Goal: Task Accomplishment & Management: Complete application form

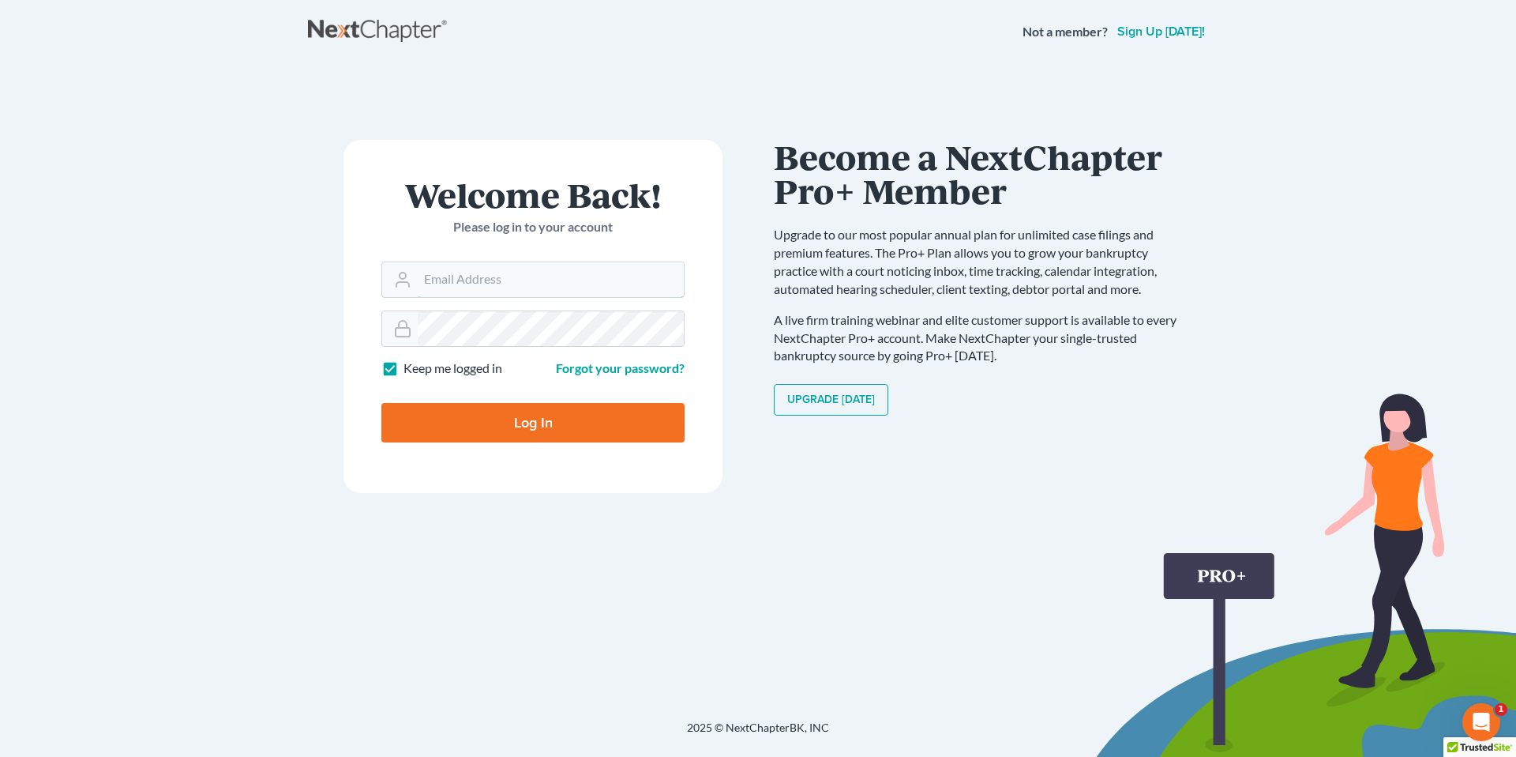
type input "[EMAIL_ADDRESS][PERSON_NAME][DOMAIN_NAME]"
click at [539, 410] on input "Log In" at bounding box center [532, 422] width 303 height 39
type input "Thinking..."
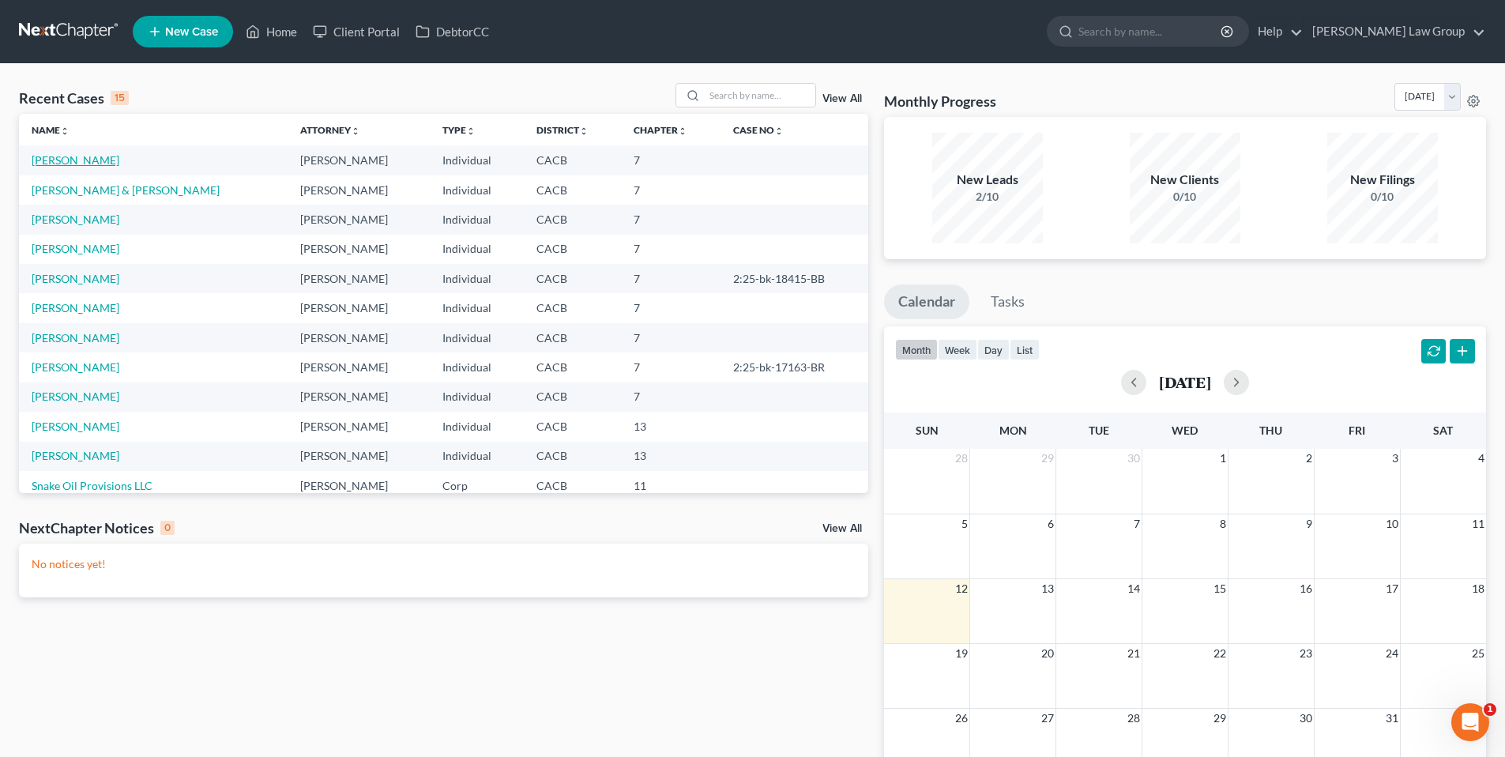
click at [78, 163] on link "Aparicio, Jocelyn" at bounding box center [76, 159] width 88 height 13
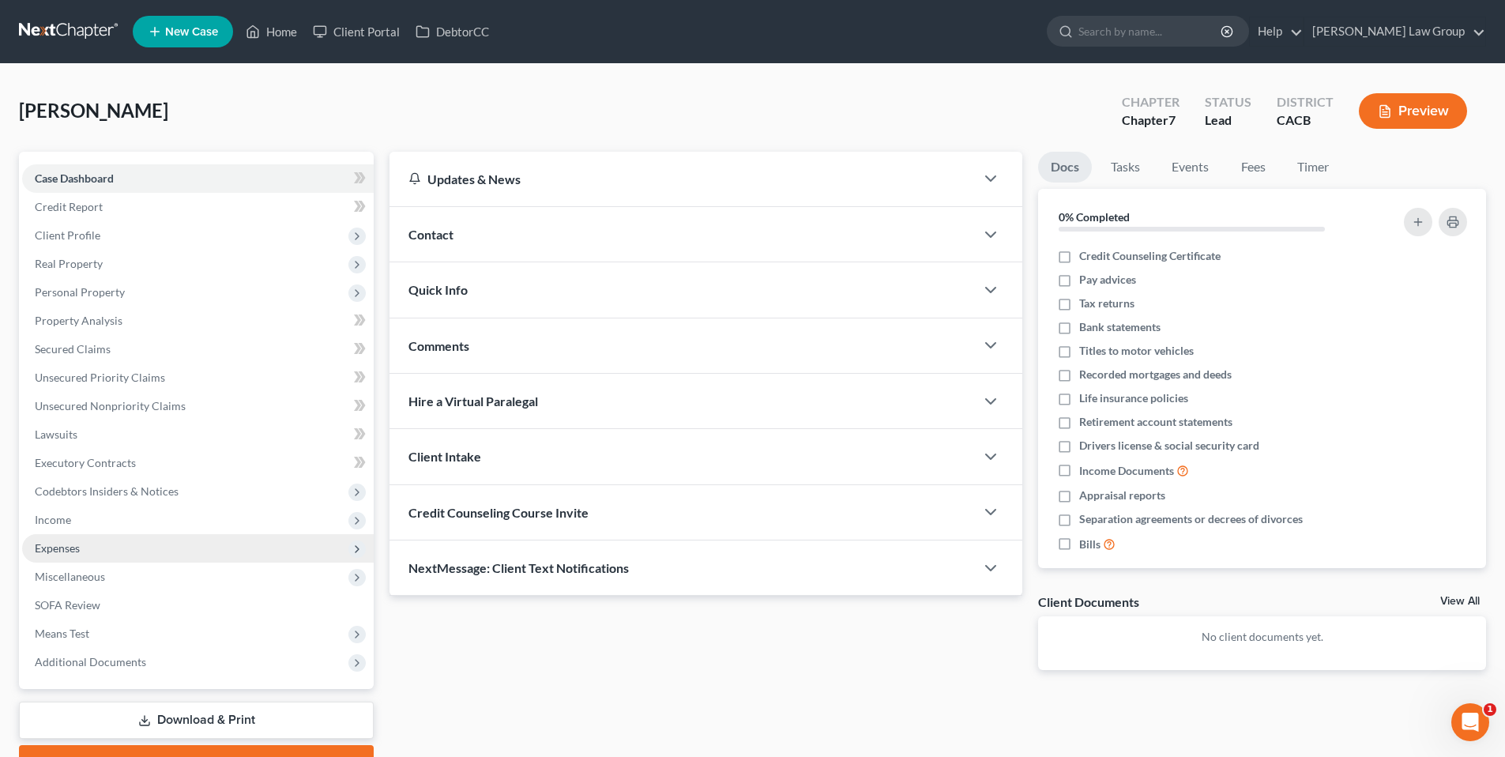
click at [60, 539] on span "Expenses" at bounding box center [197, 548] width 351 height 28
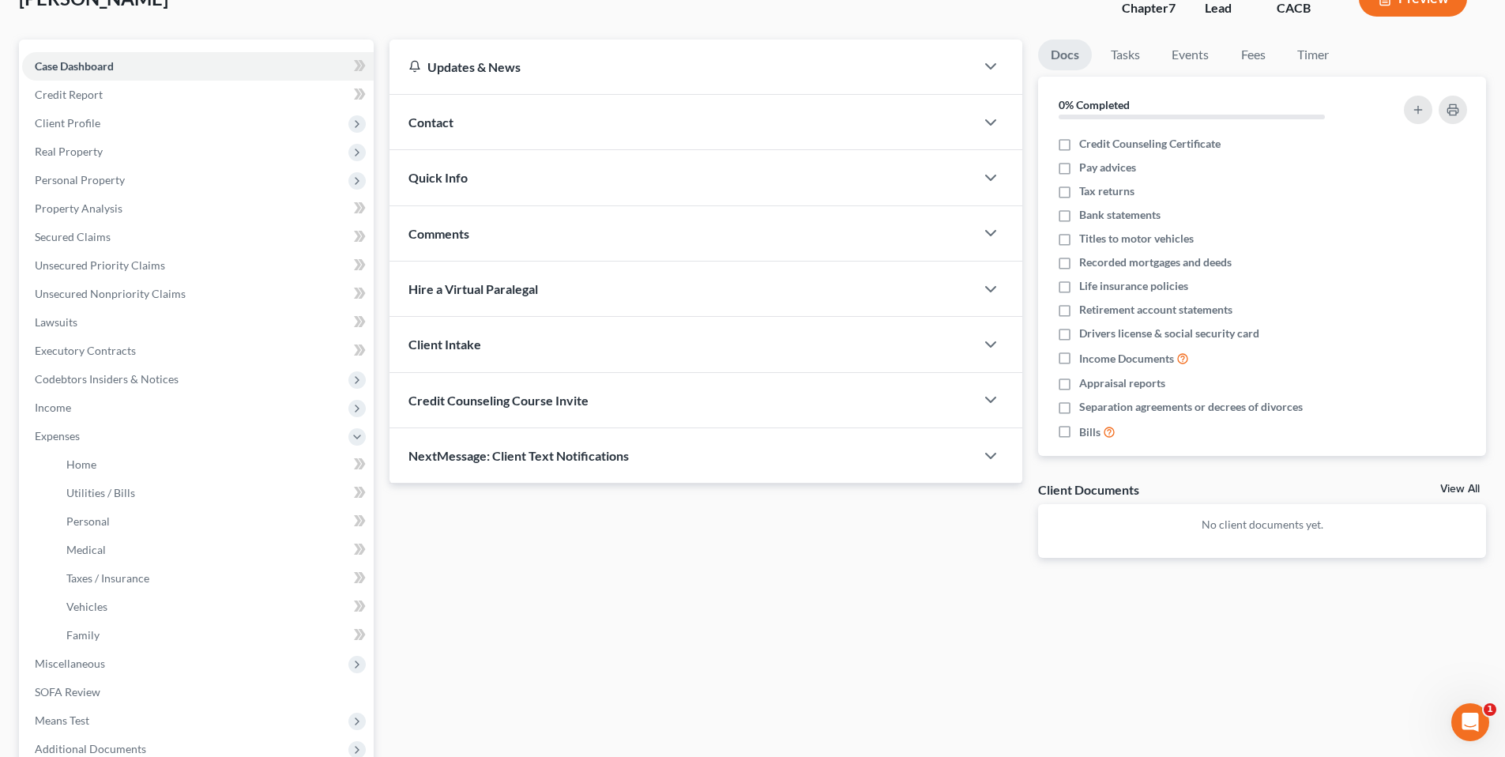
scroll to position [119, 0]
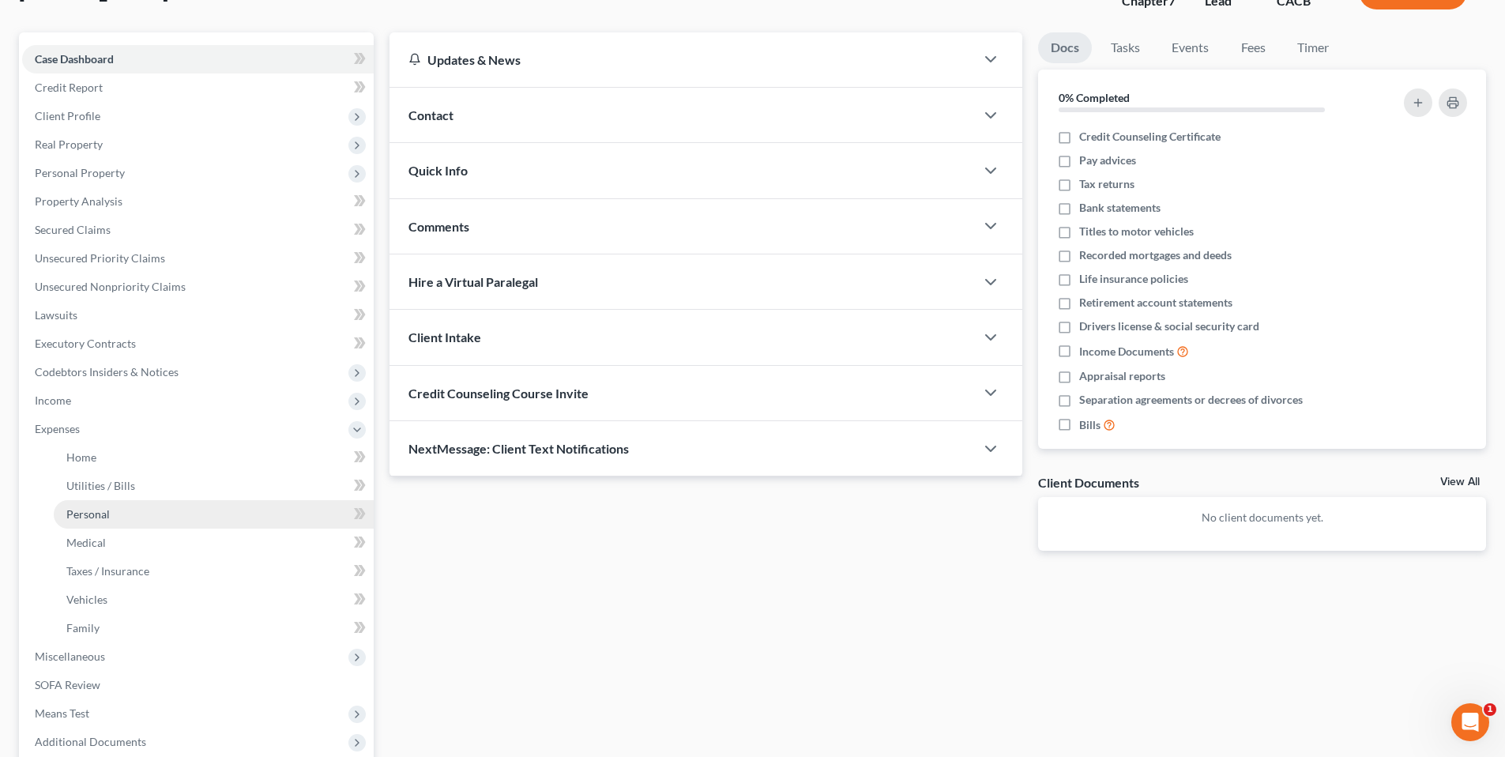
click at [93, 509] on span "Personal" at bounding box center [87, 513] width 43 height 13
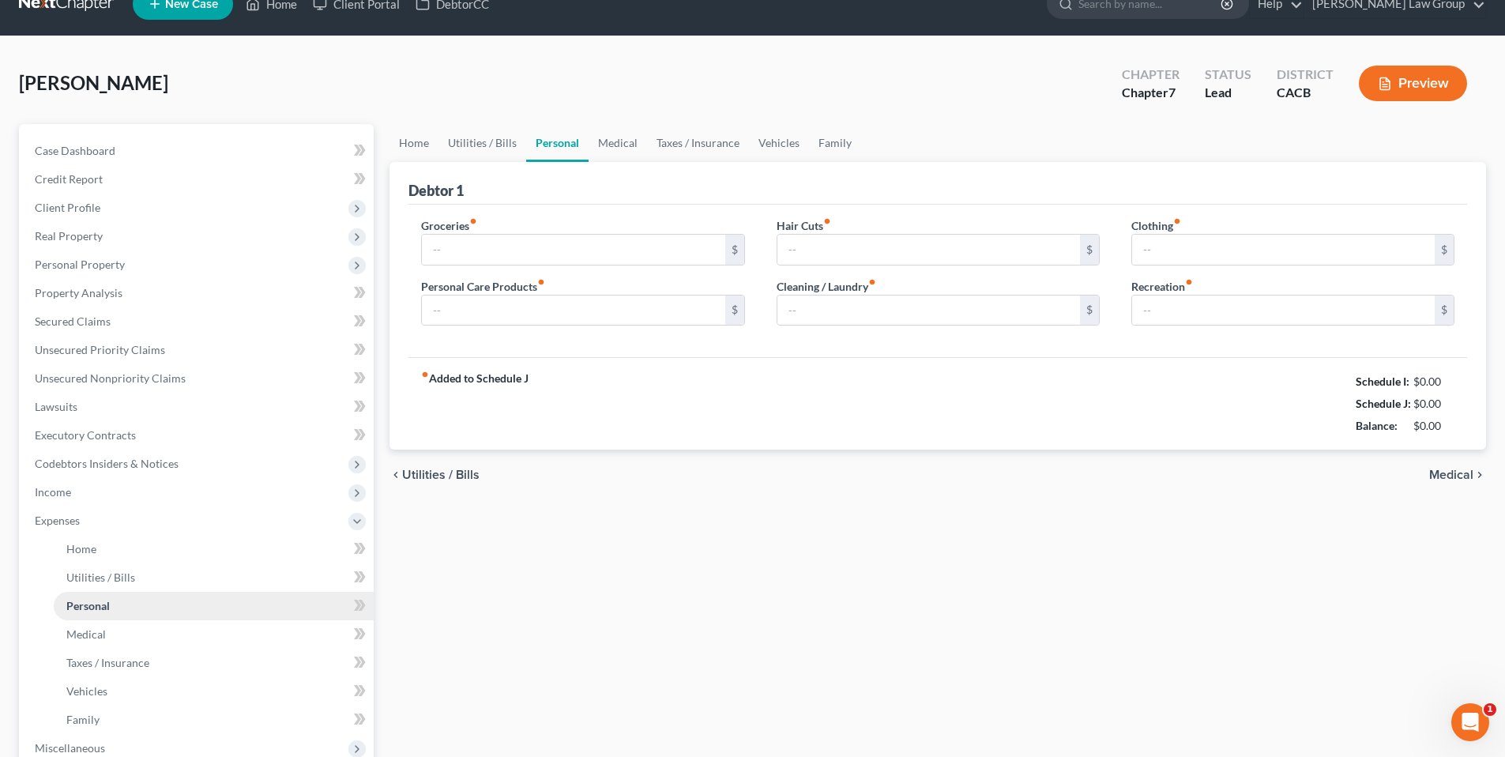
type input "0.00"
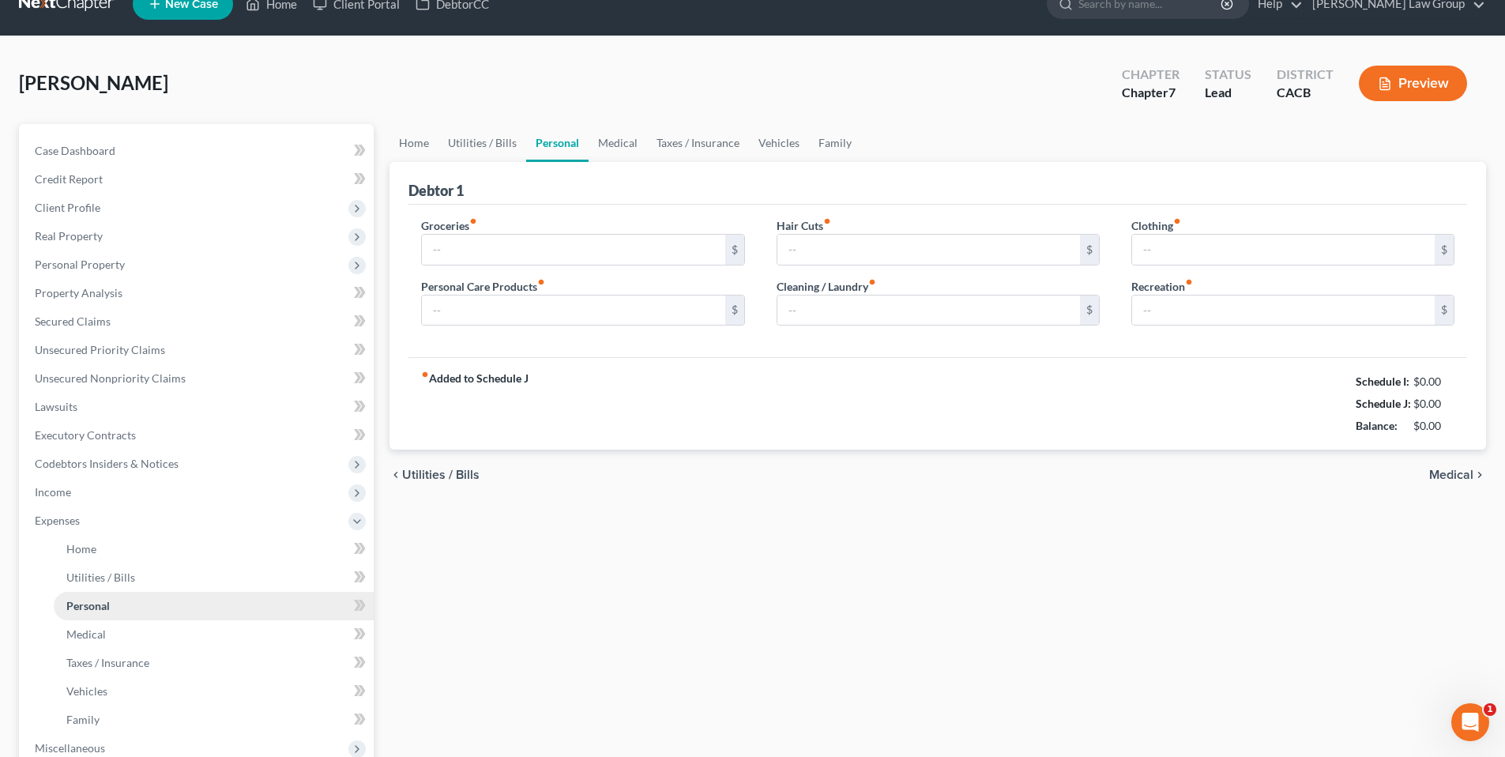
type input "0.00"
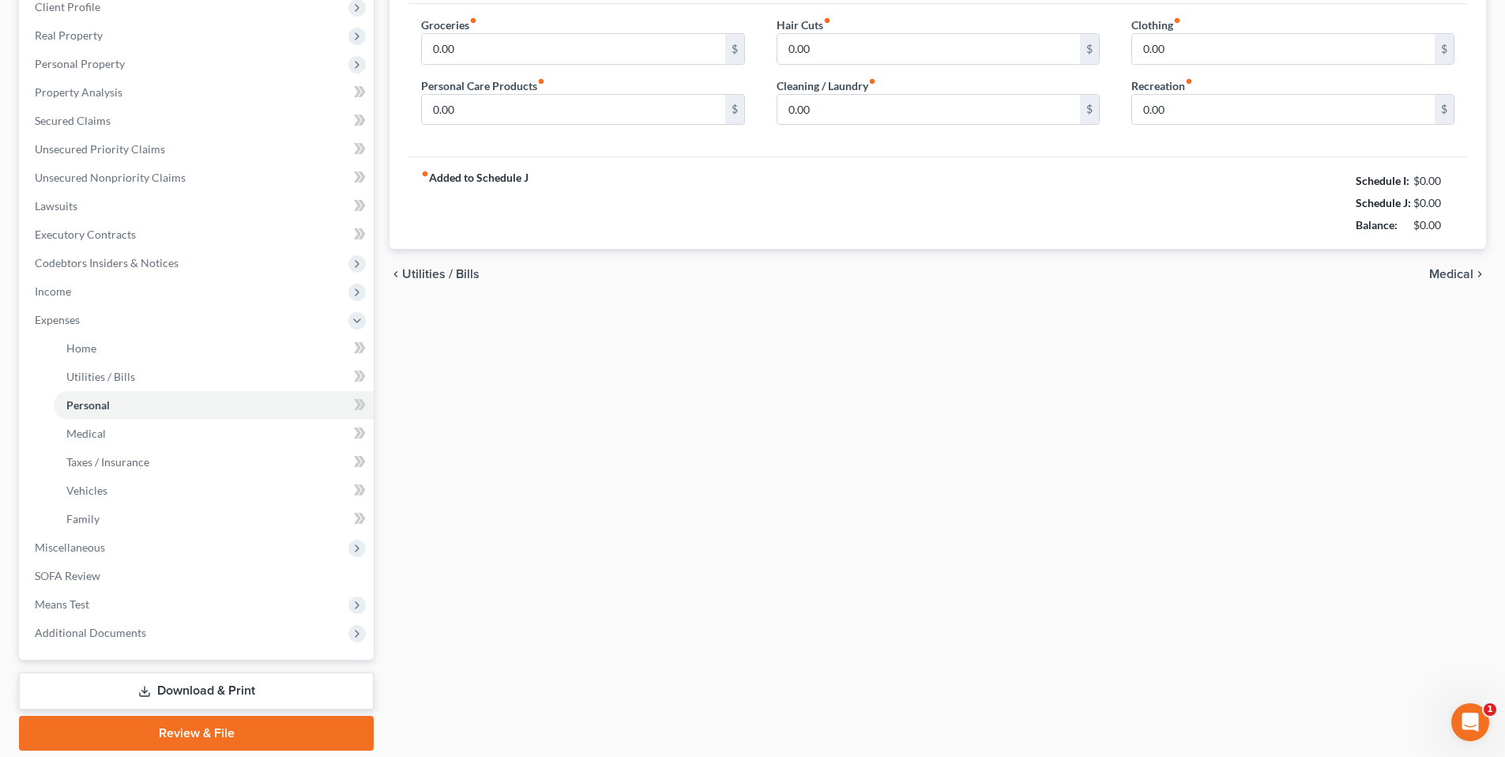
scroll to position [230, 0]
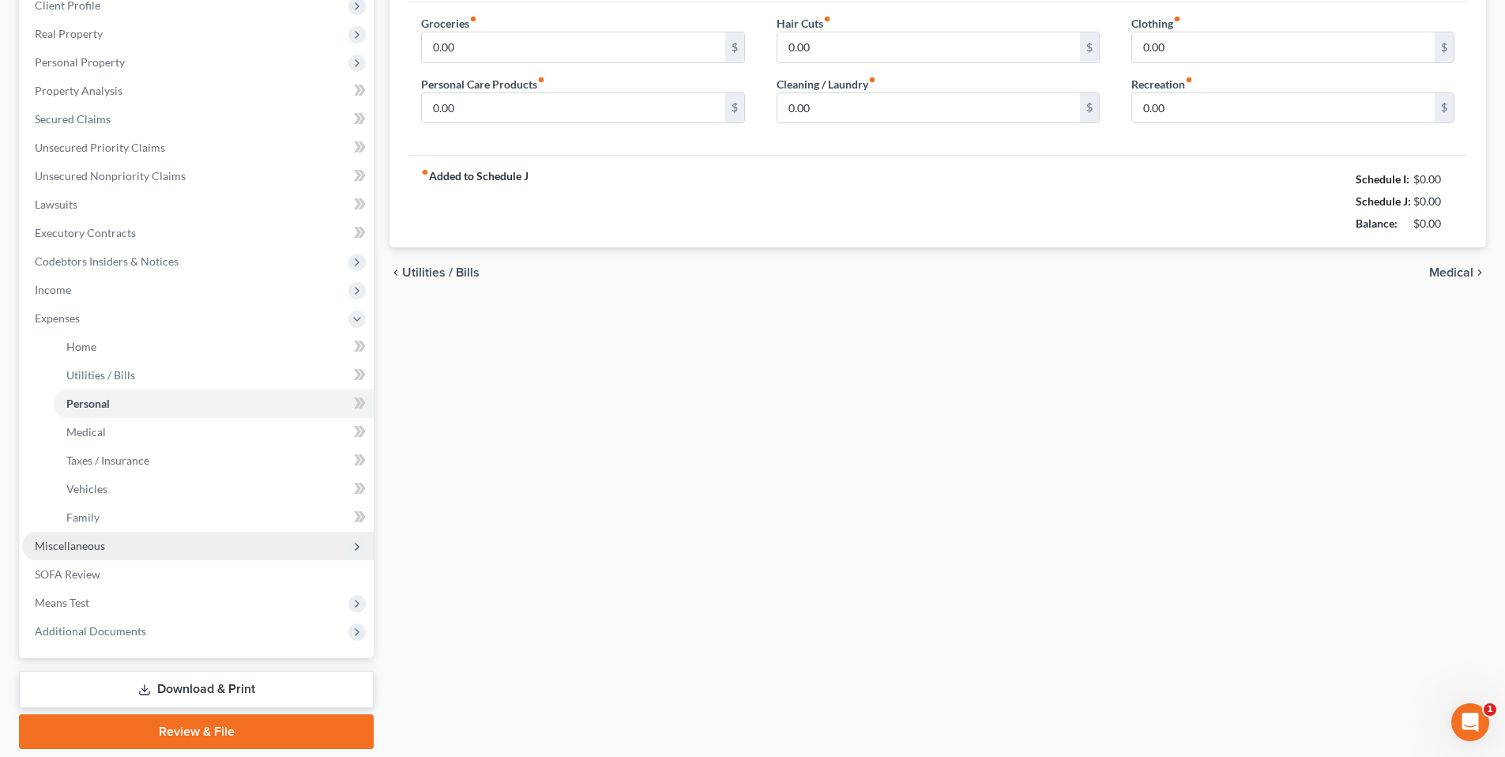
click at [81, 545] on span "Miscellaneous" at bounding box center [70, 545] width 70 height 13
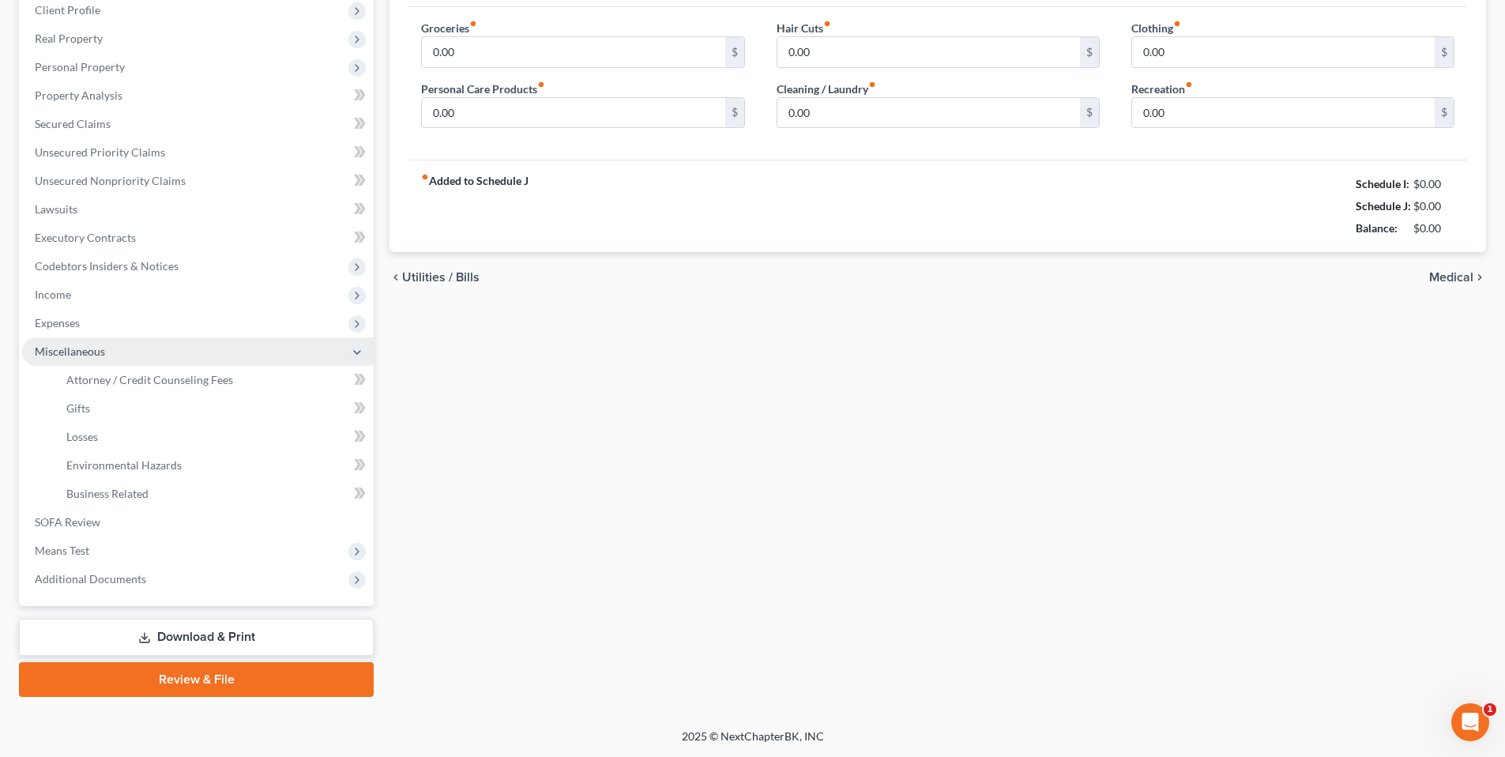
scroll to position [224, 0]
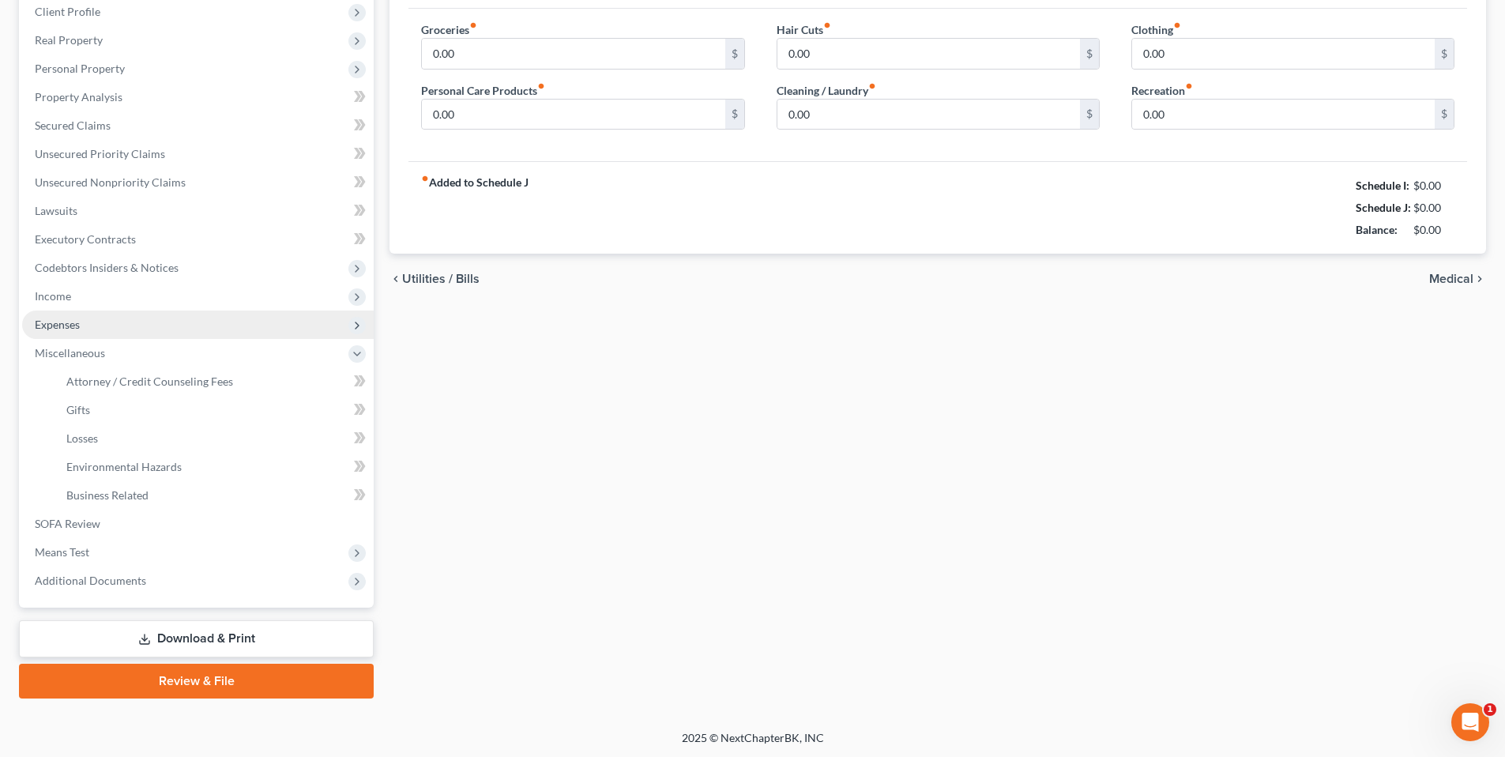
click at [66, 318] on span "Expenses" at bounding box center [57, 323] width 45 height 13
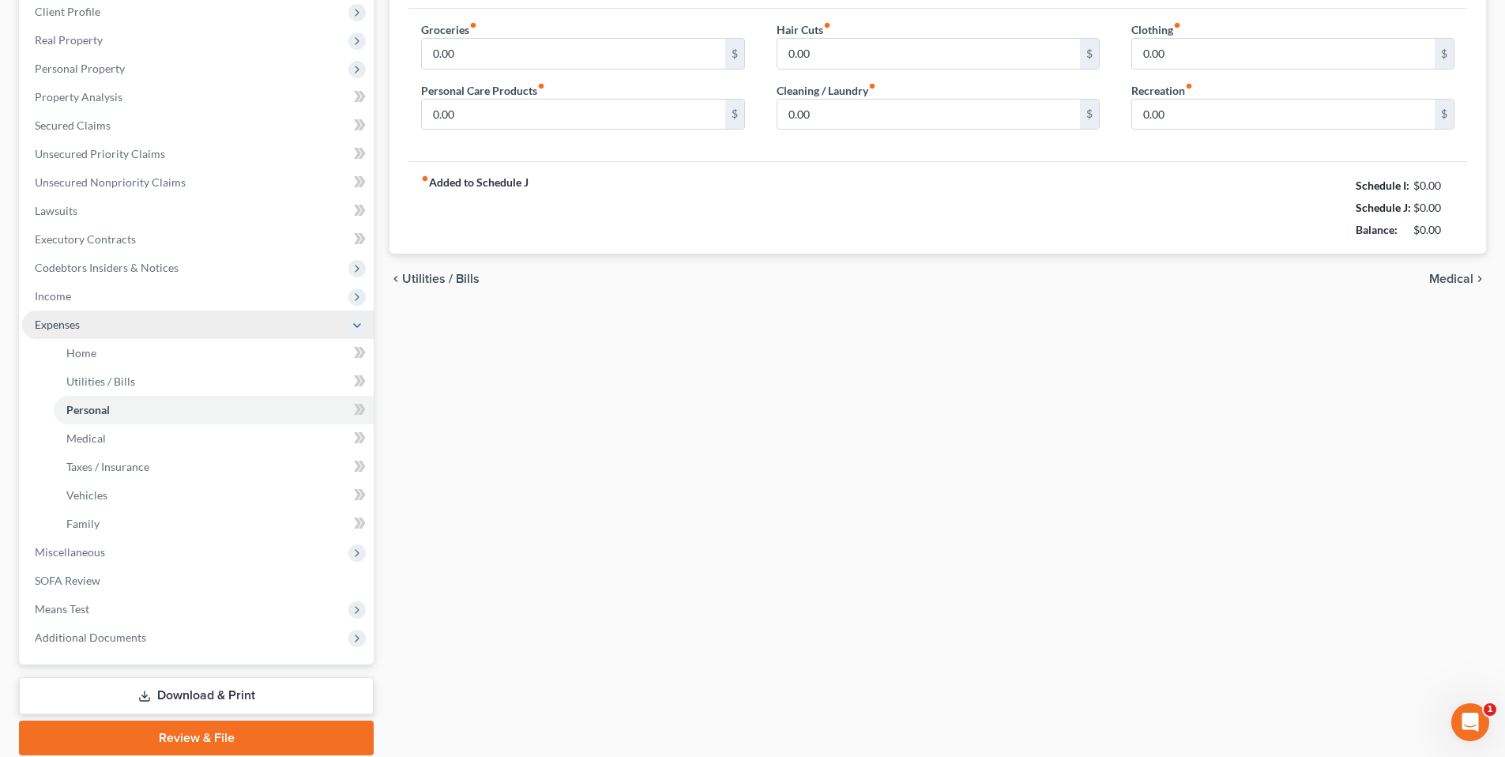
scroll to position [230, 0]
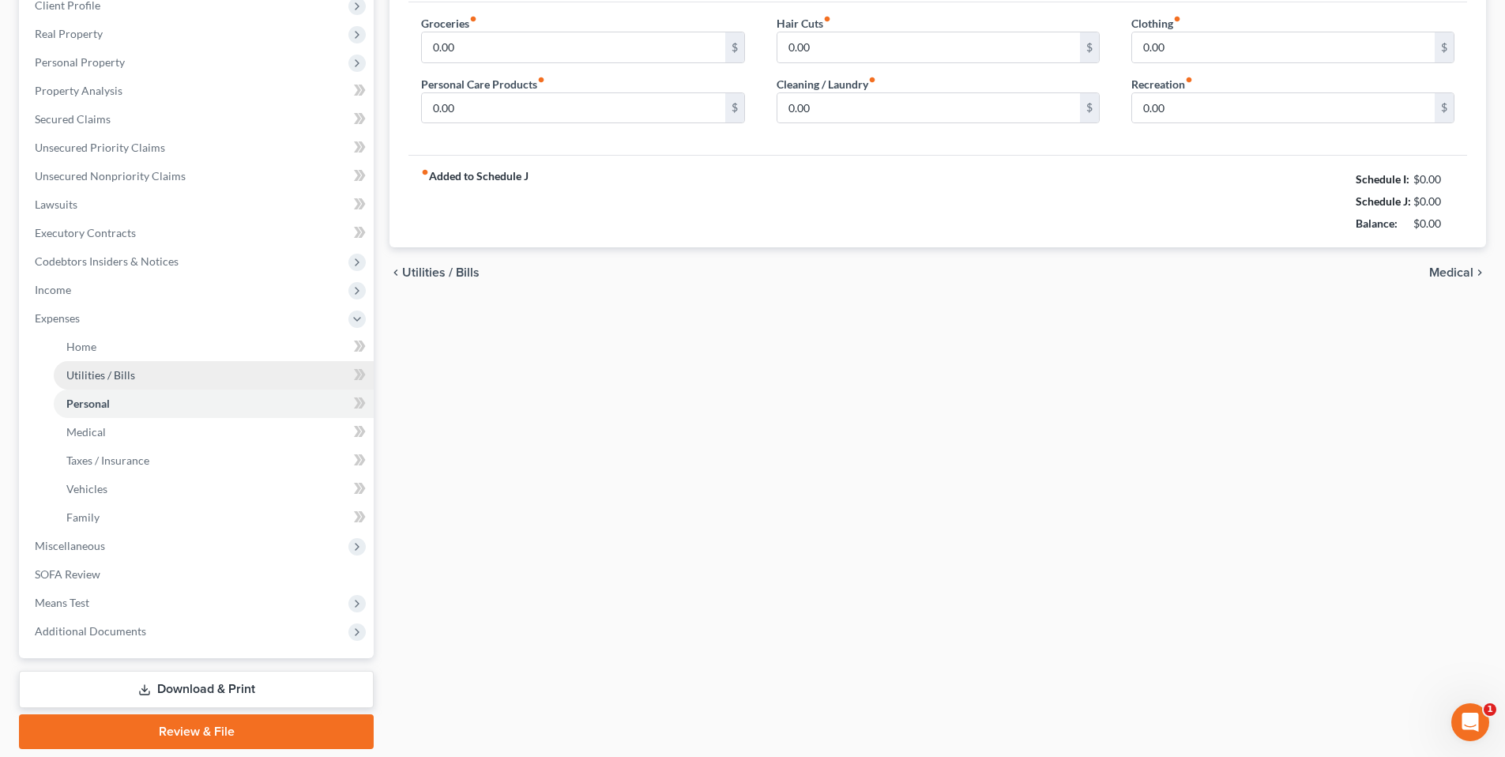
click at [104, 371] on span "Utilities / Bills" at bounding box center [100, 374] width 69 height 13
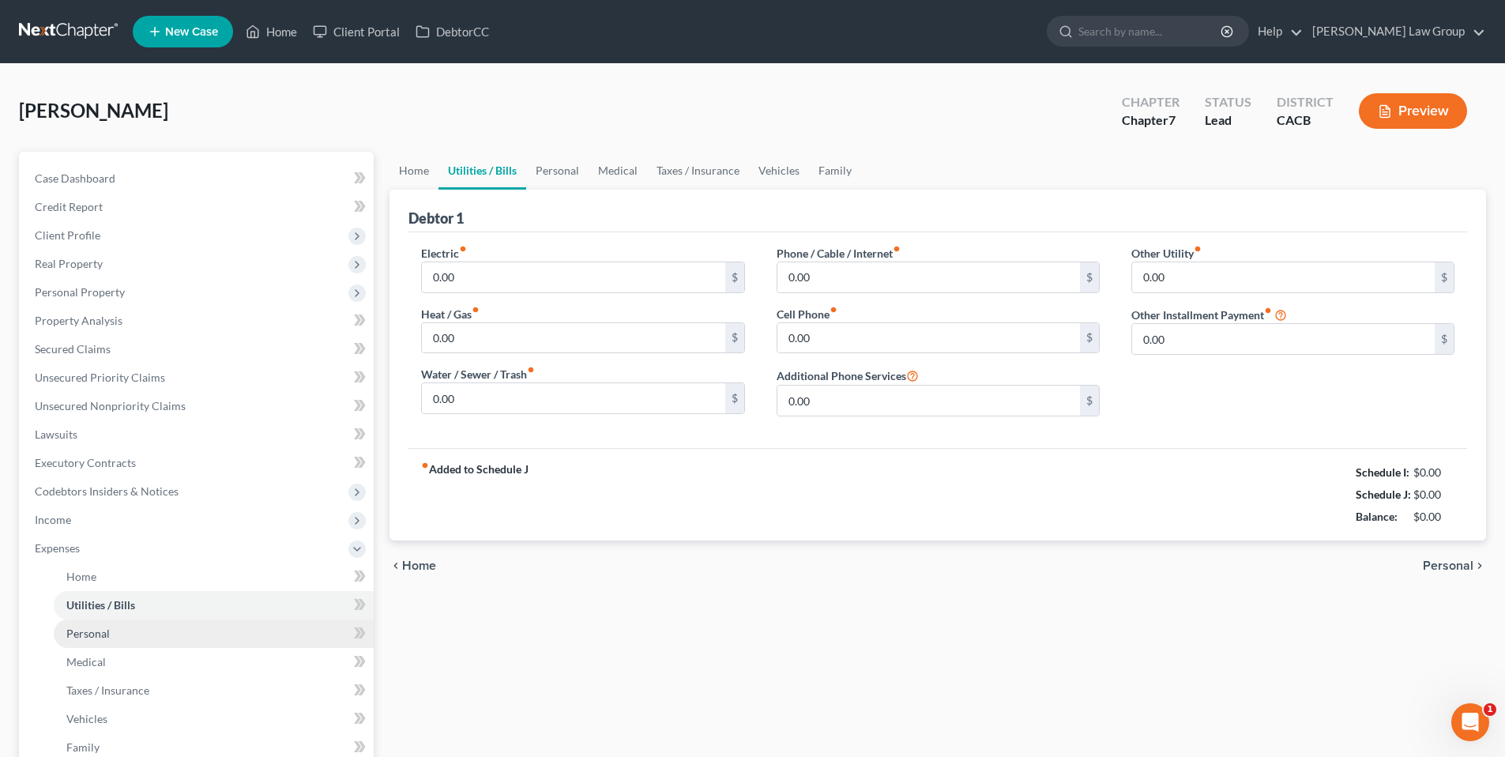
click at [70, 629] on span "Personal" at bounding box center [87, 632] width 43 height 13
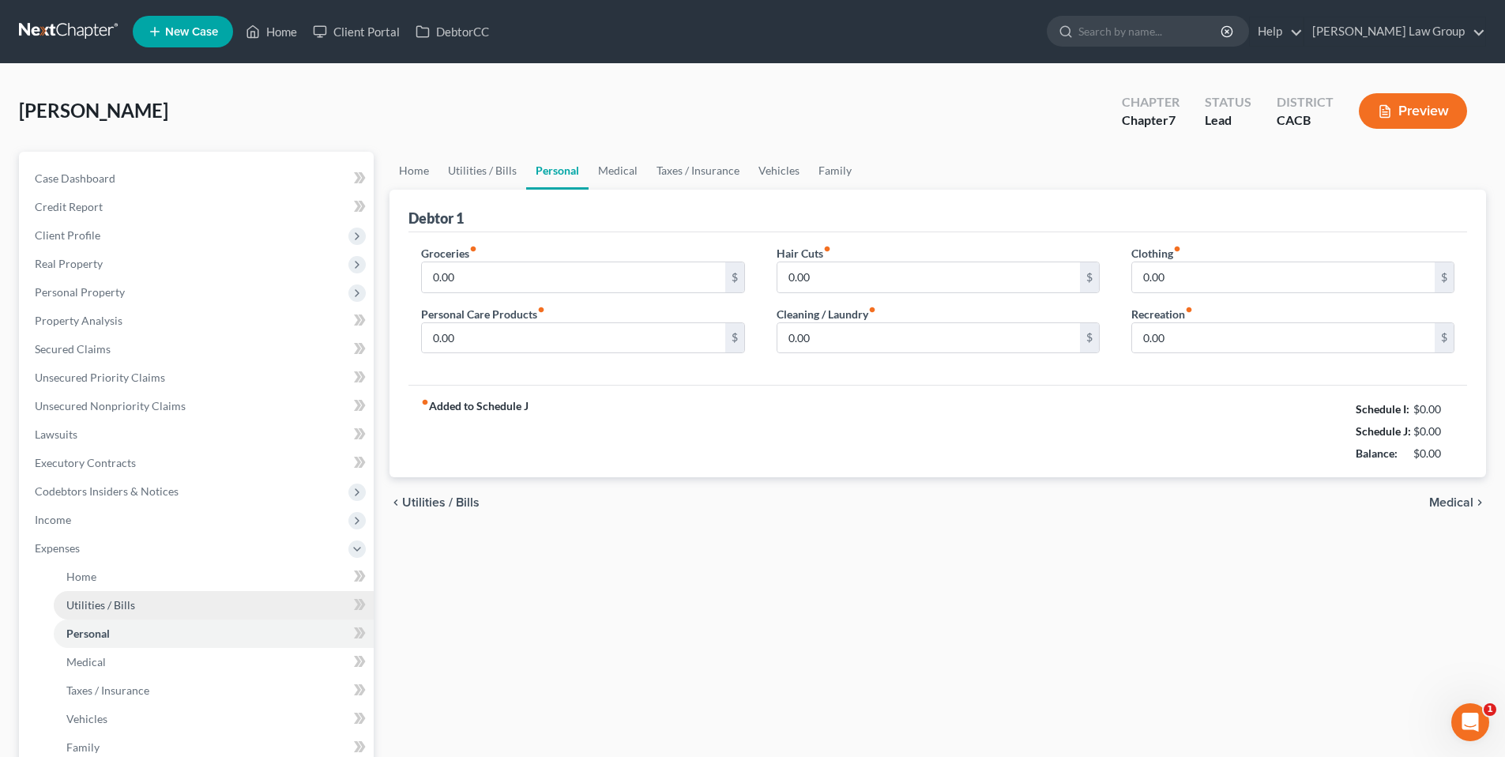
click at [118, 603] on span "Utilities / Bills" at bounding box center [100, 604] width 69 height 13
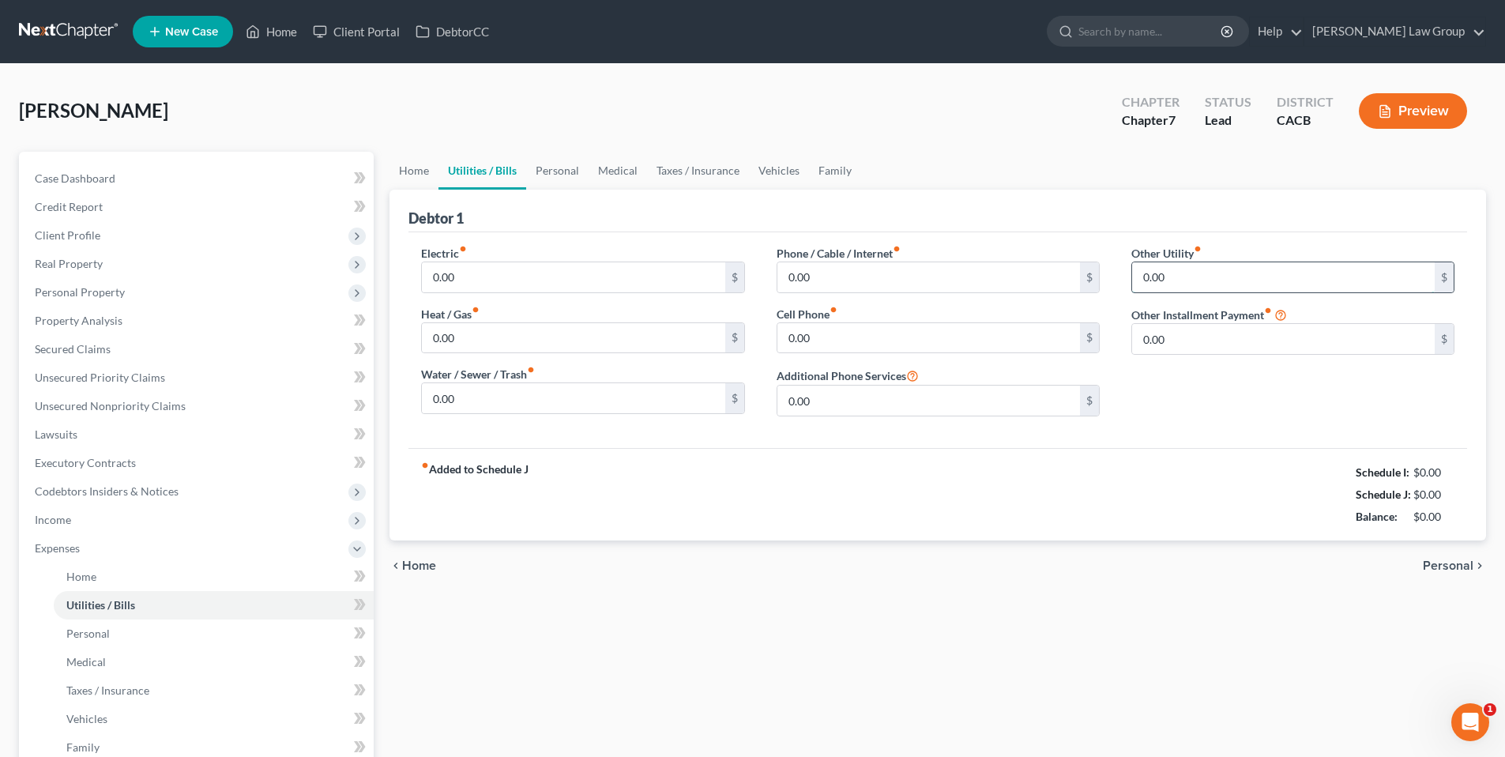
click at [1261, 272] on input "0.00" at bounding box center [1283, 277] width 302 height 30
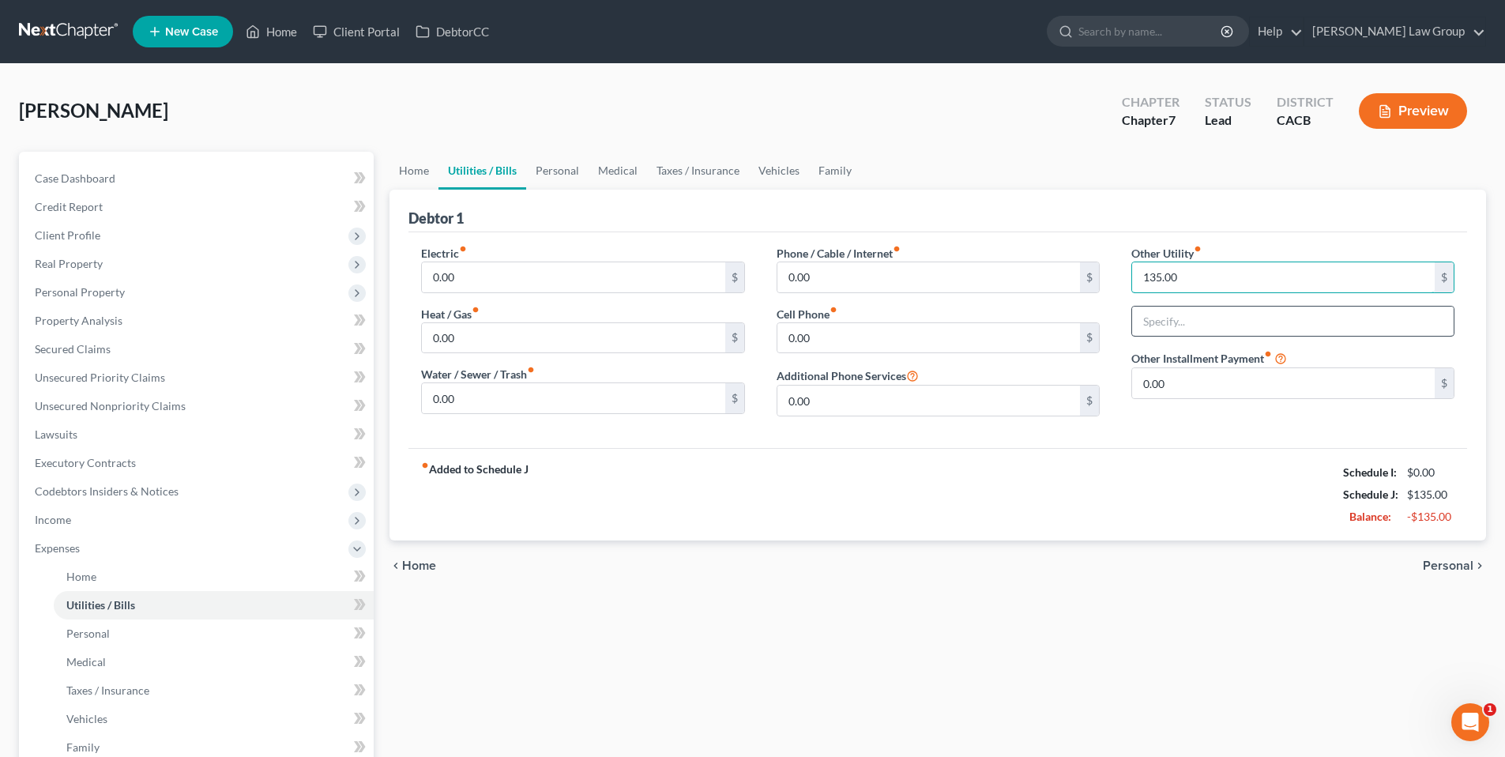
type input "135.00"
click at [1271, 319] on input "text" at bounding box center [1292, 321] width 321 height 30
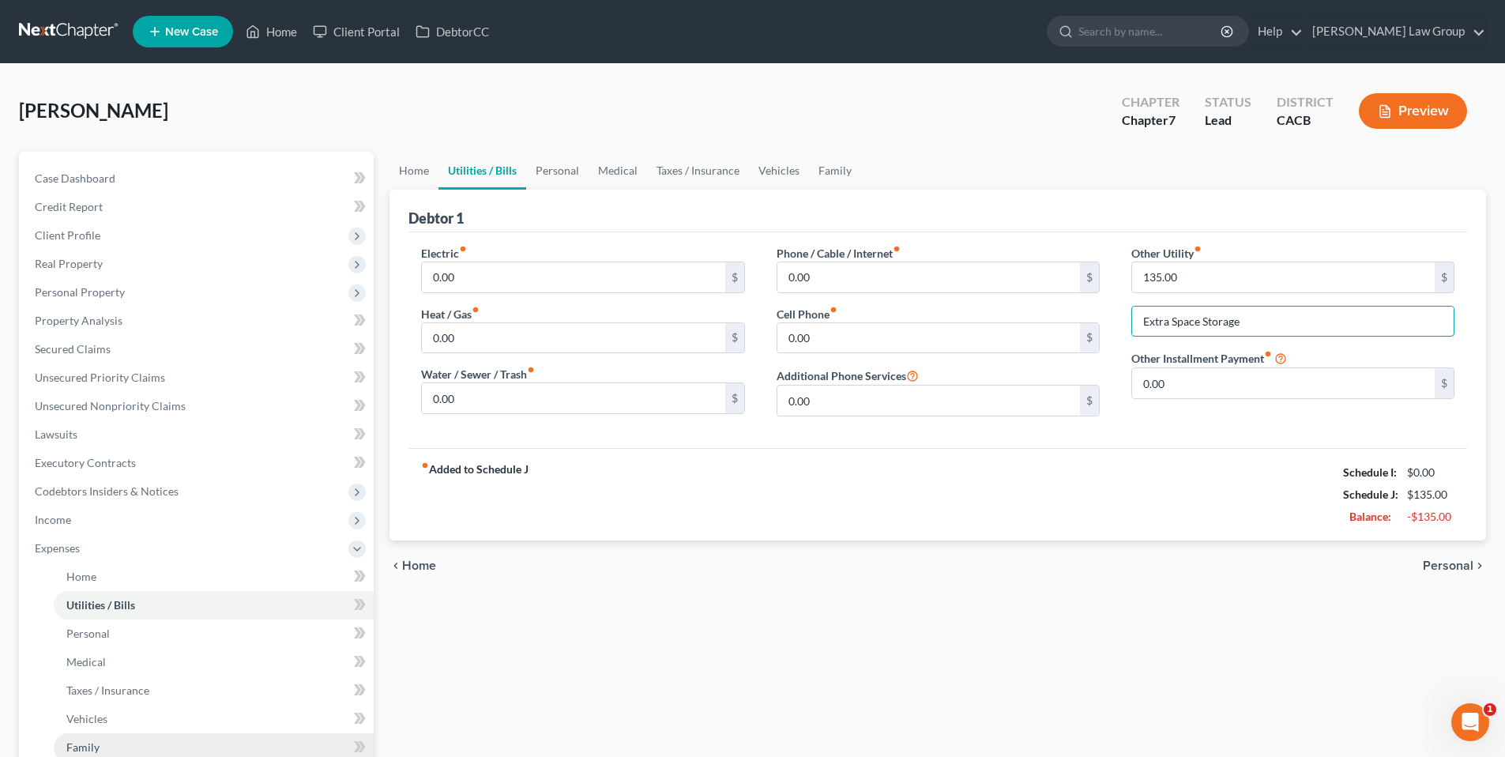
type input "Extra Space Storage"
click at [85, 749] on span "Family" at bounding box center [82, 746] width 33 height 13
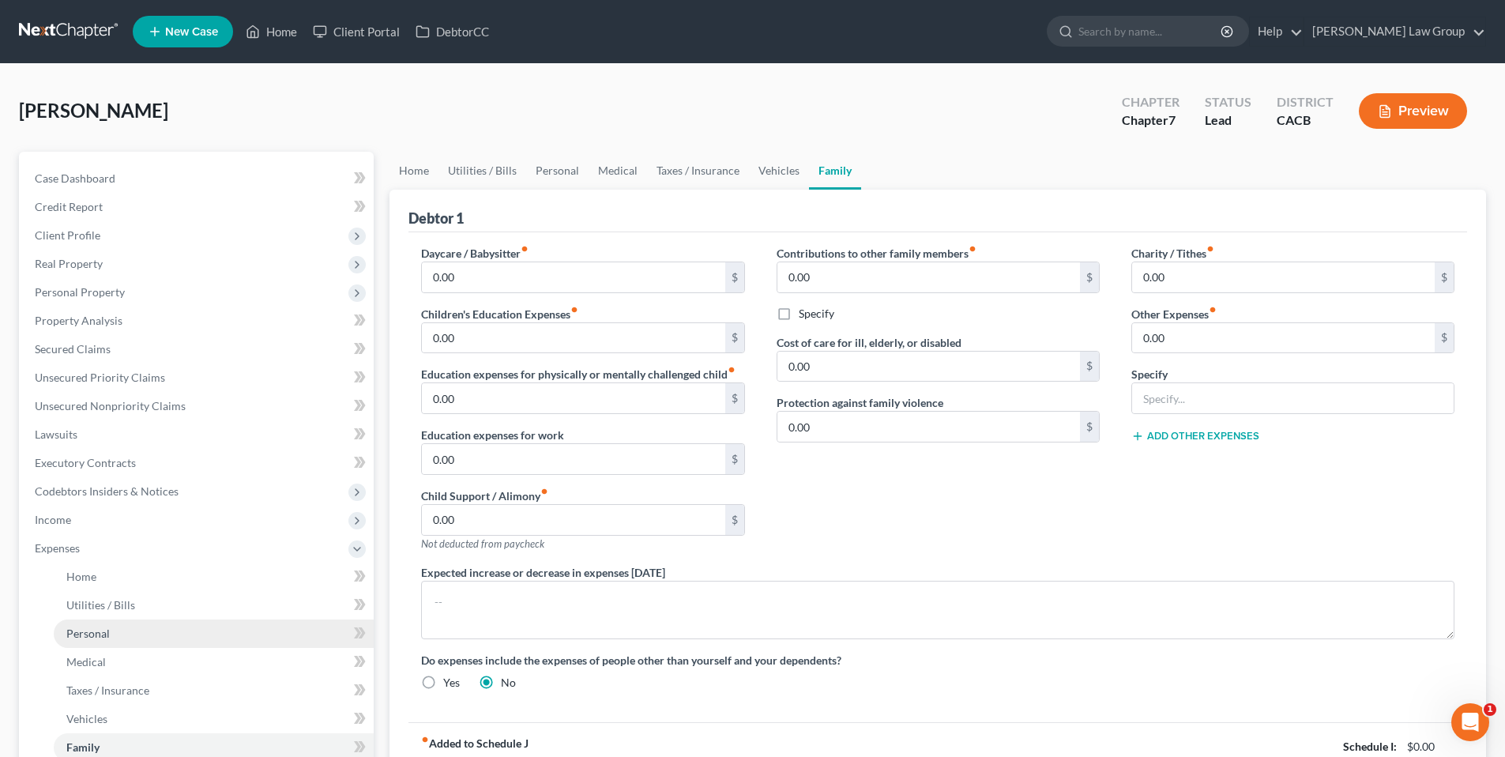
click at [100, 631] on span "Personal" at bounding box center [87, 632] width 43 height 13
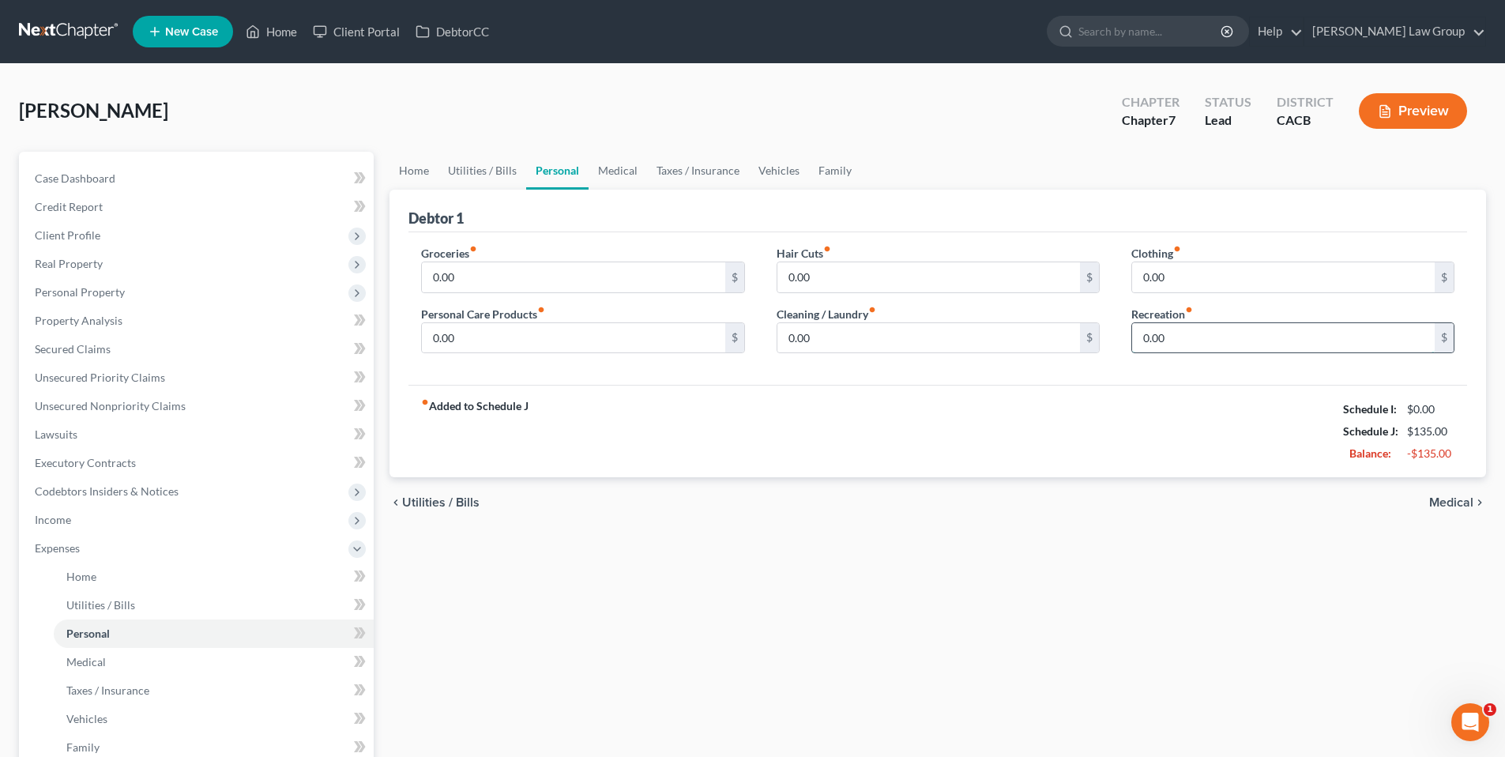
click at [1205, 338] on input "0.00" at bounding box center [1283, 338] width 302 height 30
click at [173, 605] on link "Utilities / Bills" at bounding box center [214, 605] width 320 height 28
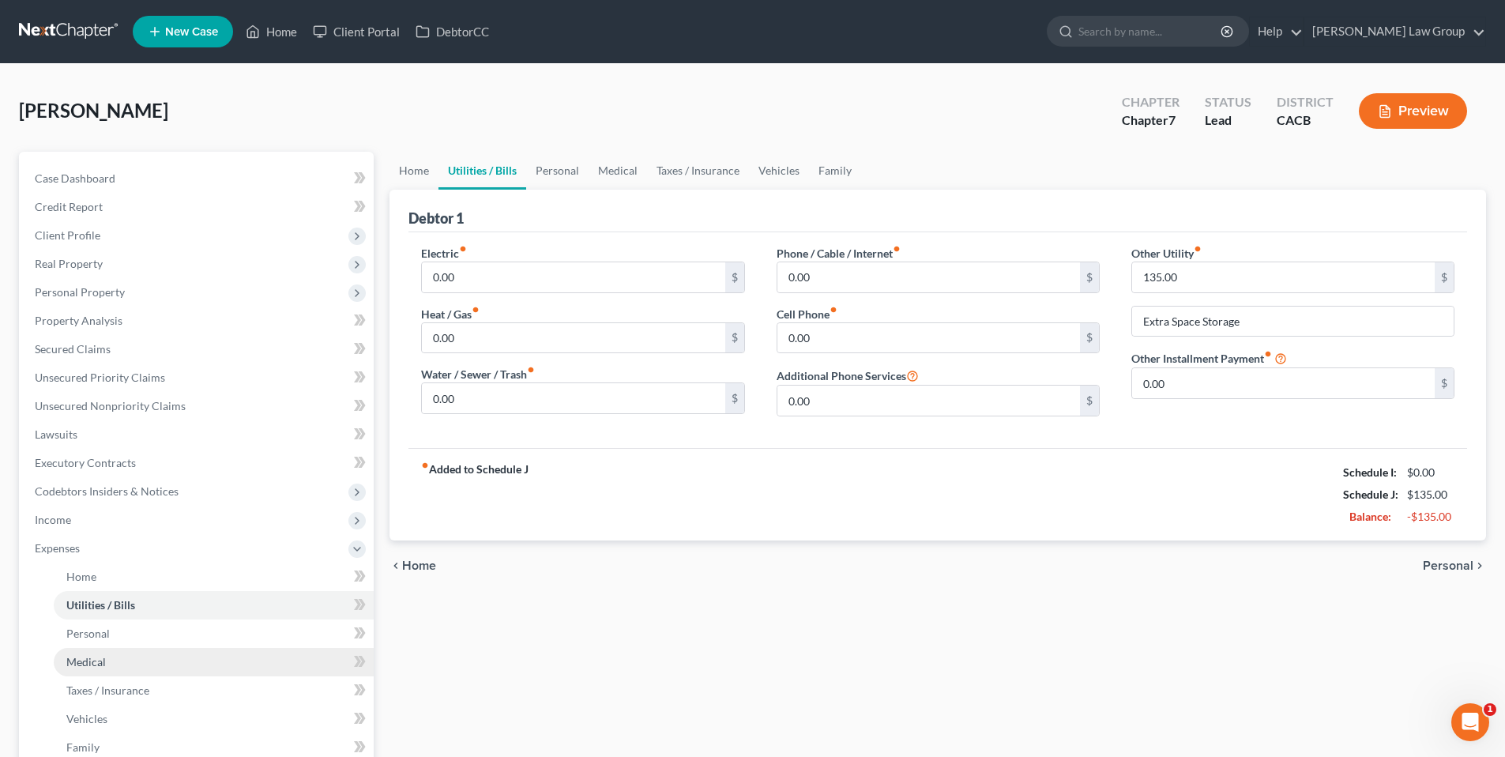
click at [93, 656] on span "Medical" at bounding box center [85, 661] width 39 height 13
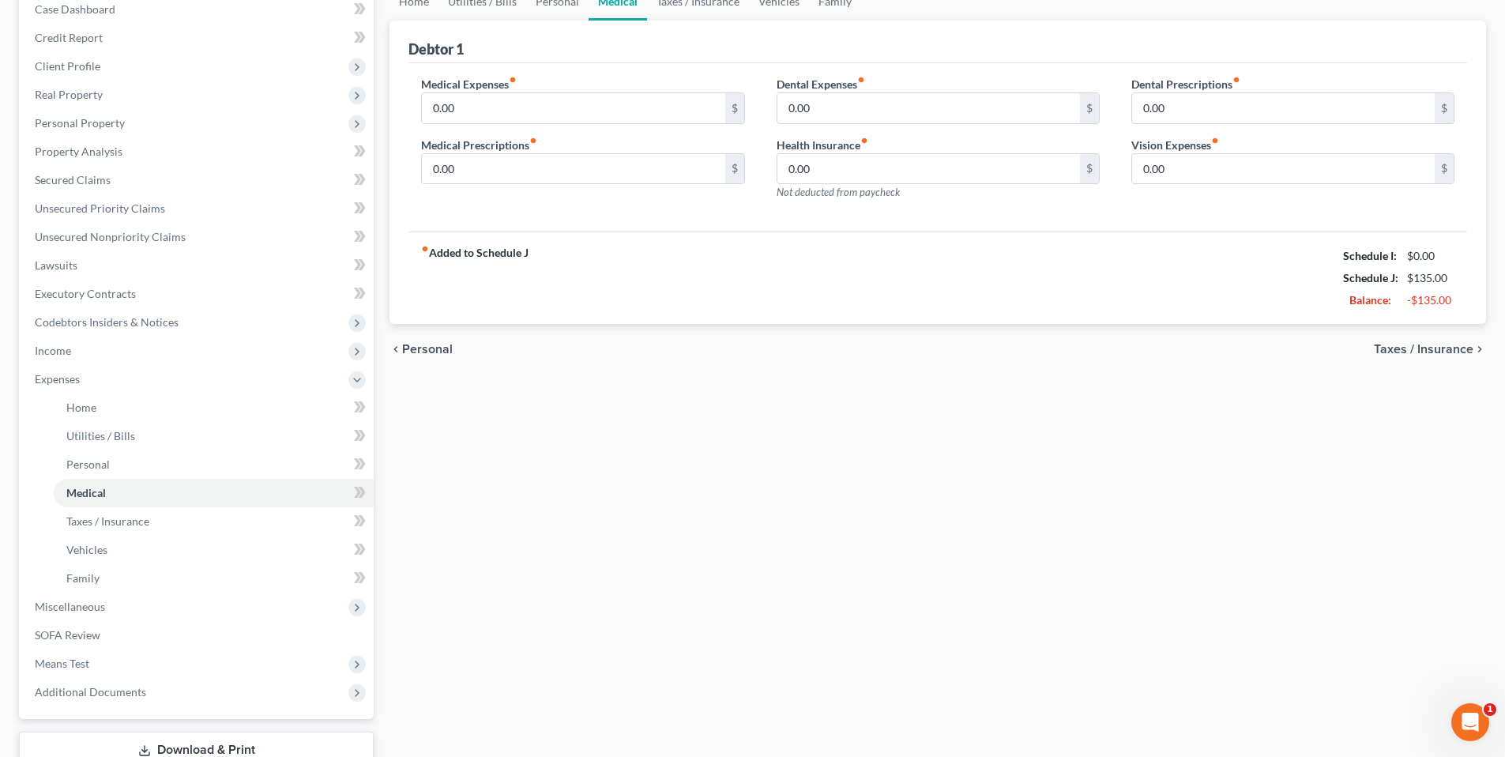
scroll to position [180, 0]
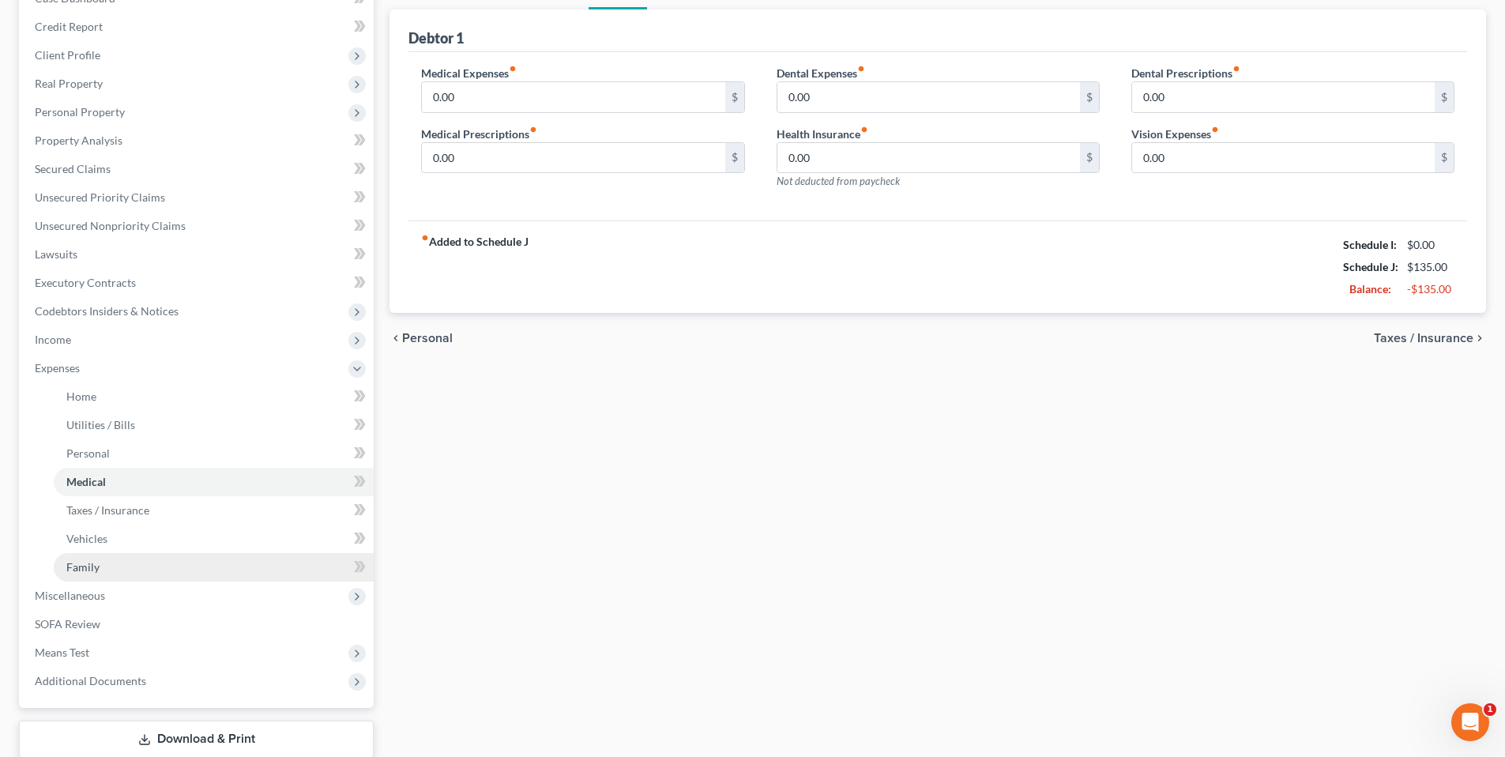
click at [103, 573] on link "Family" at bounding box center [214, 567] width 320 height 28
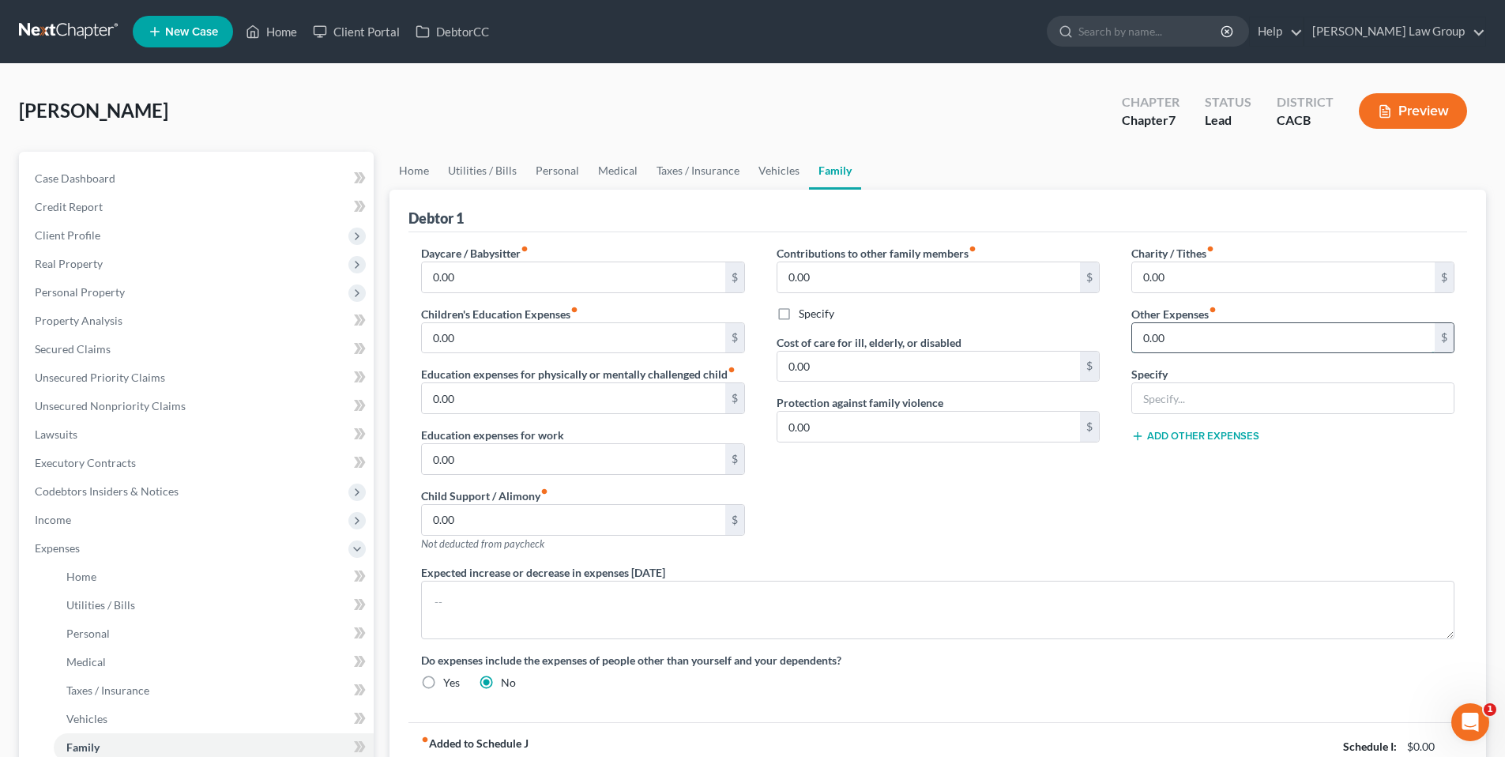
click at [1201, 331] on input "0.00" at bounding box center [1283, 338] width 302 height 30
click at [120, 742] on link "Family" at bounding box center [214, 747] width 320 height 28
click at [92, 634] on span "Personal" at bounding box center [87, 632] width 43 height 13
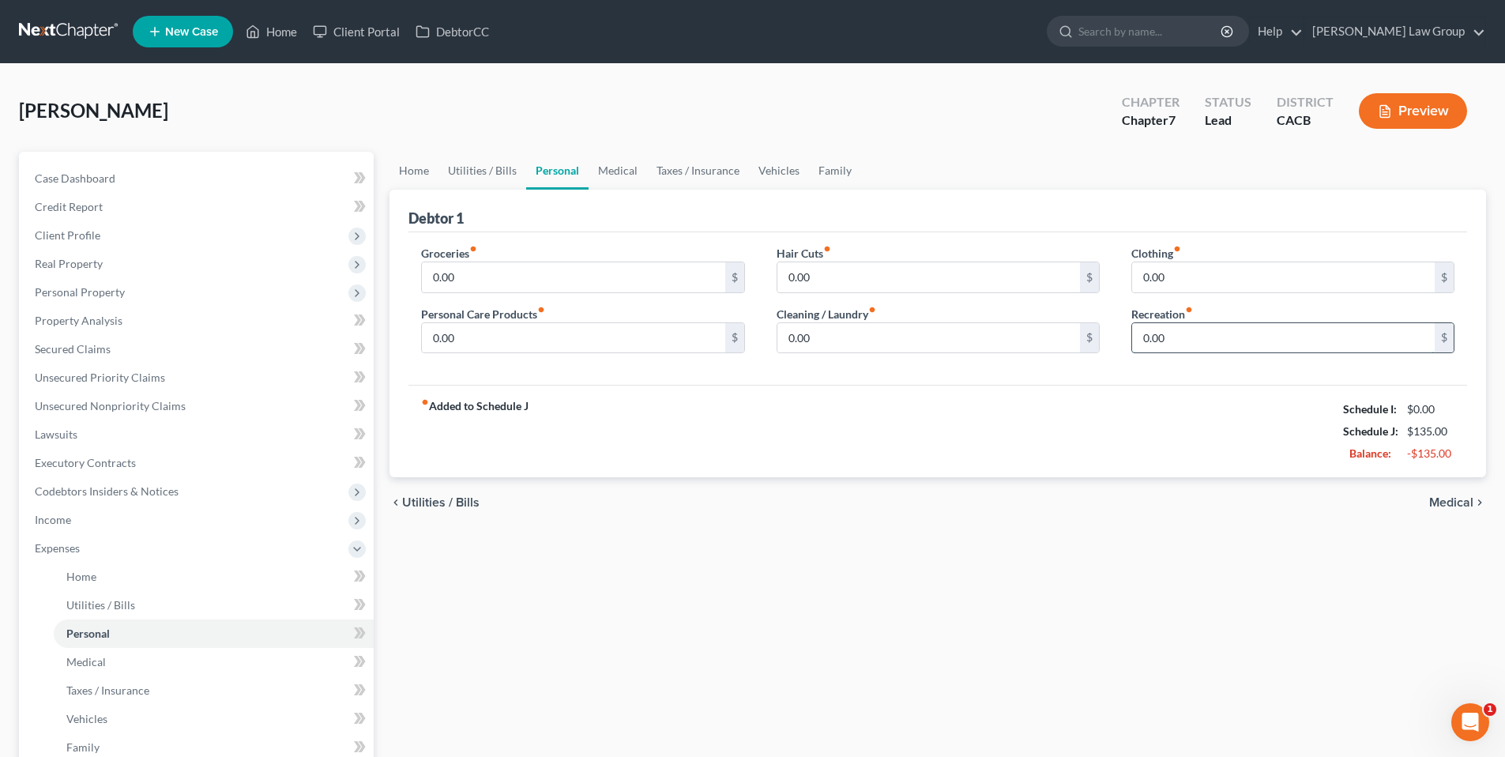
click at [1211, 327] on input "0.00" at bounding box center [1283, 338] width 302 height 30
type input "75.00"
click at [100, 748] on link "Family" at bounding box center [214, 747] width 320 height 28
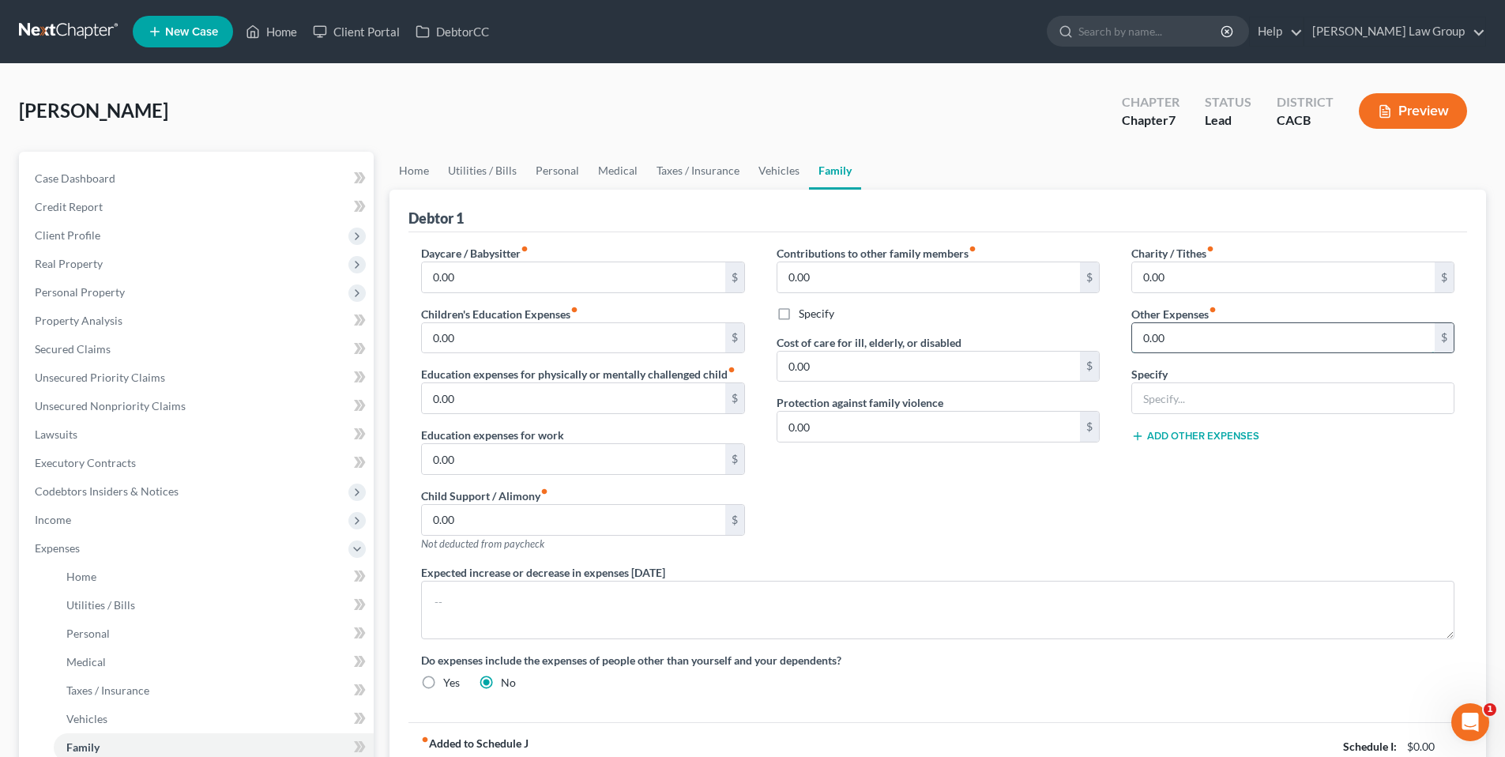
click at [1221, 342] on input "0.00" at bounding box center [1283, 338] width 302 height 30
type input "105.88"
click at [1196, 400] on input "text" at bounding box center [1292, 398] width 321 height 30
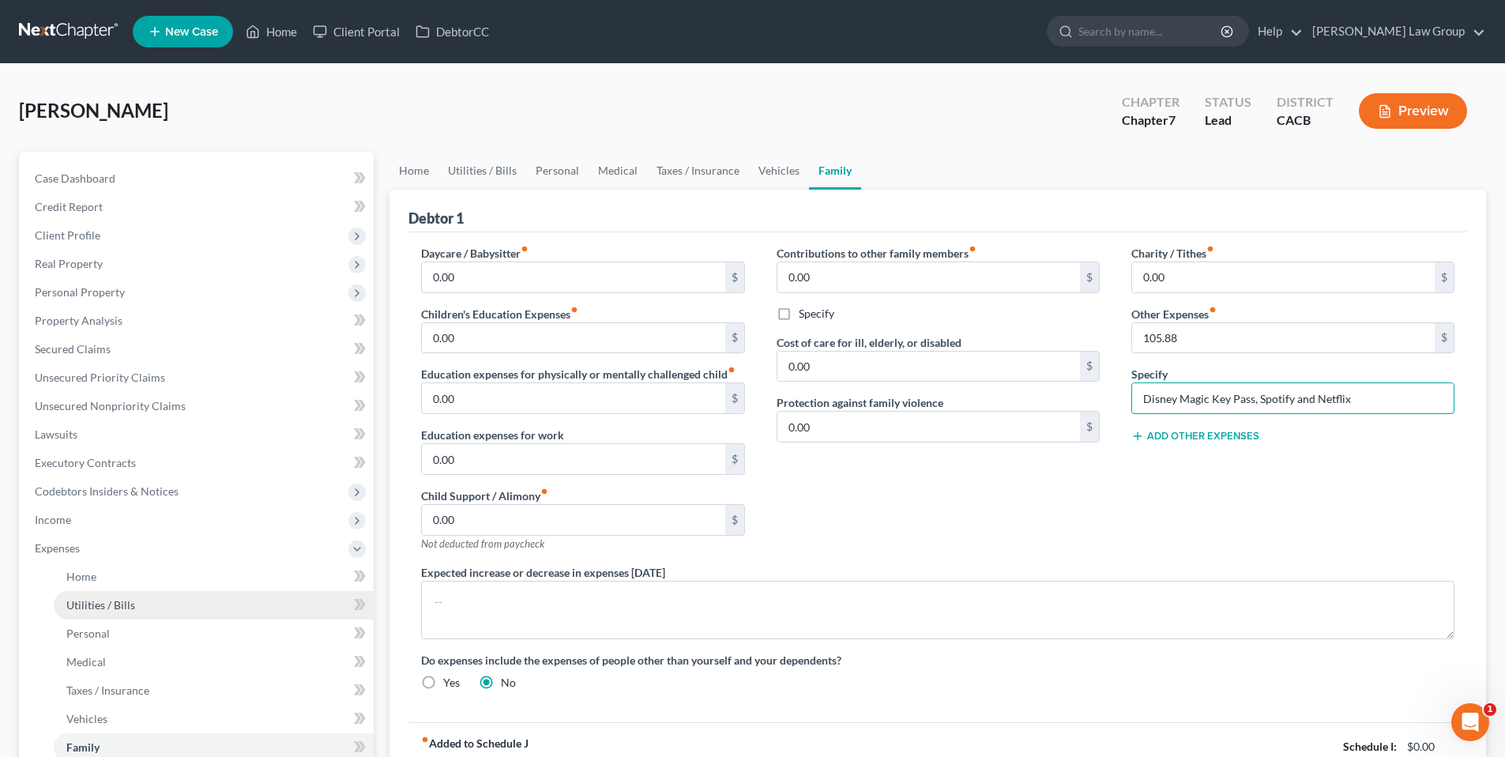
type input "Disney Magic Key Pass, Spotify and Netflix"
click at [92, 603] on span "Utilities / Bills" at bounding box center [100, 604] width 69 height 13
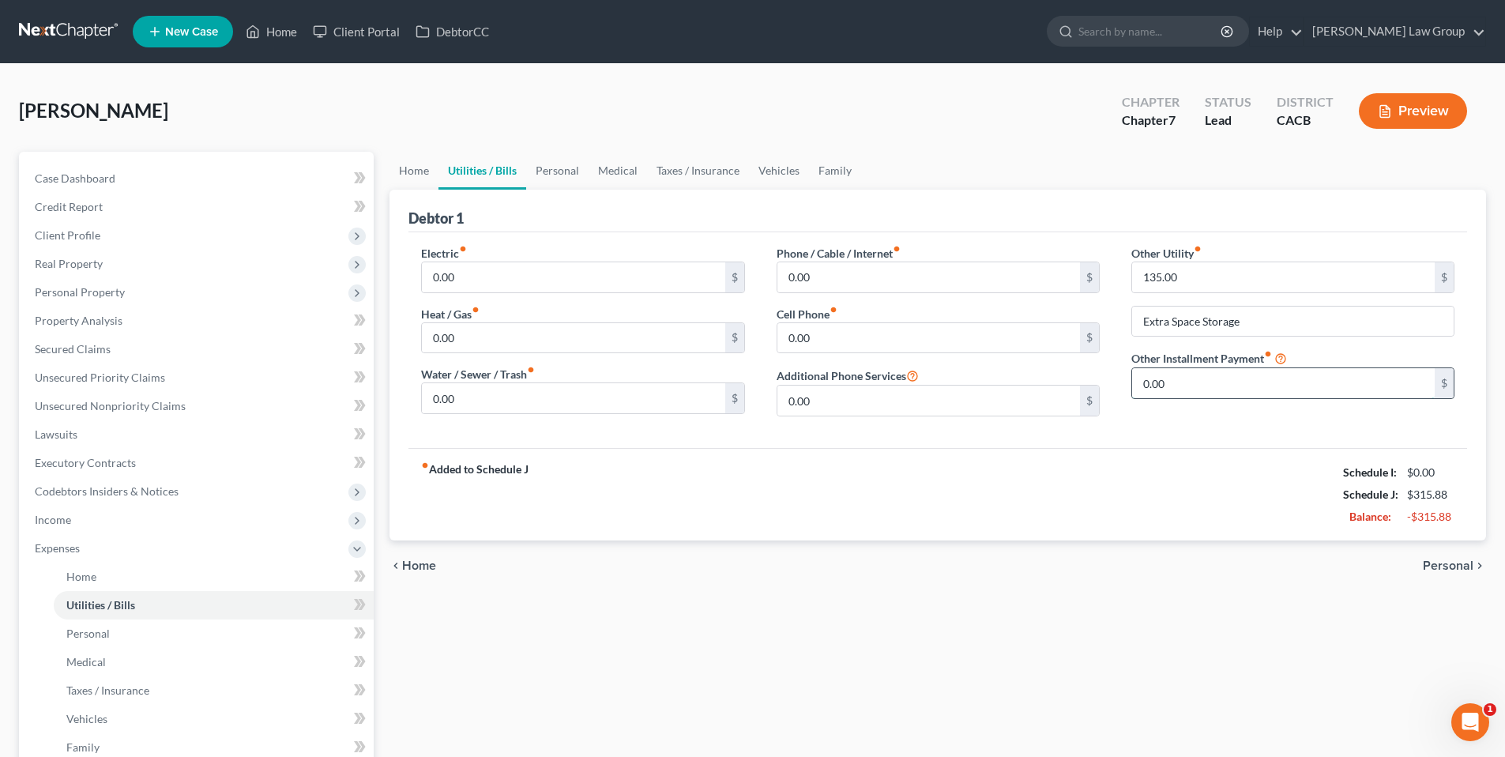
click at [1215, 385] on input "0.00" at bounding box center [1283, 383] width 302 height 30
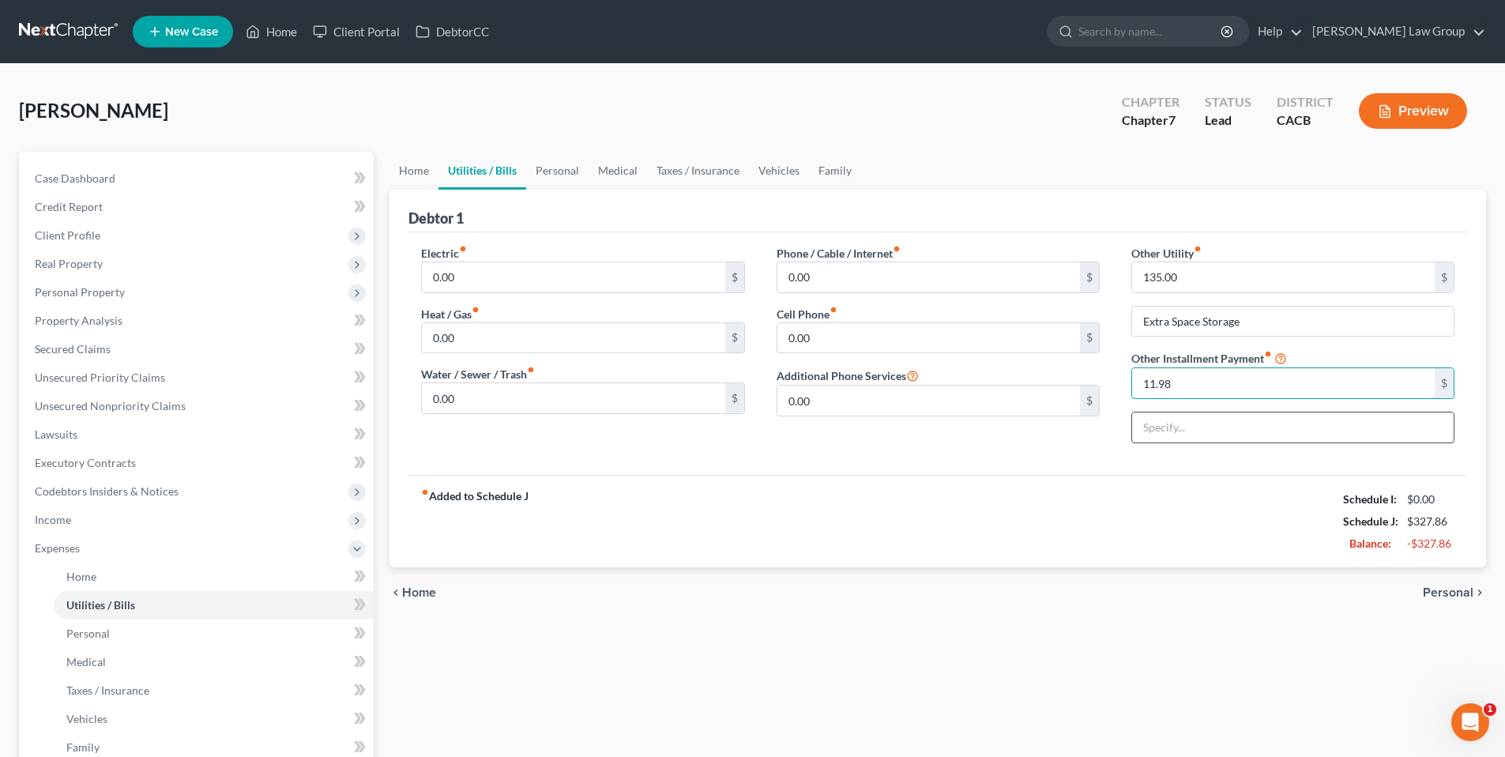
type input "11.98"
click at [1211, 425] on input "text" at bounding box center [1292, 427] width 321 height 30
type input "Google One and Microsoft Office One"
click at [107, 576] on link "Home" at bounding box center [214, 576] width 320 height 28
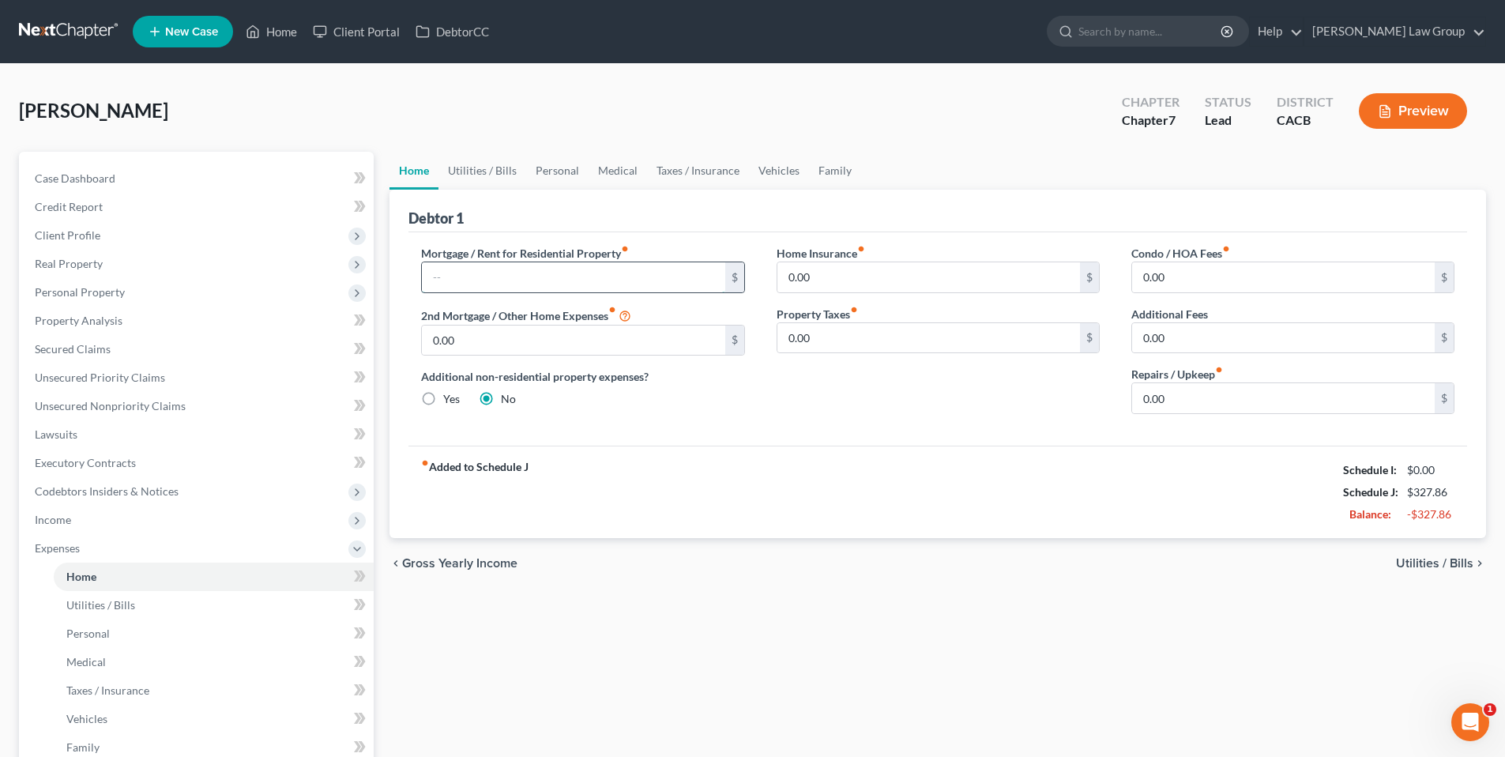
click at [499, 280] on input "text" at bounding box center [573, 277] width 302 height 30
type input "1,500.00"
click at [96, 632] on span "Personal" at bounding box center [87, 632] width 43 height 13
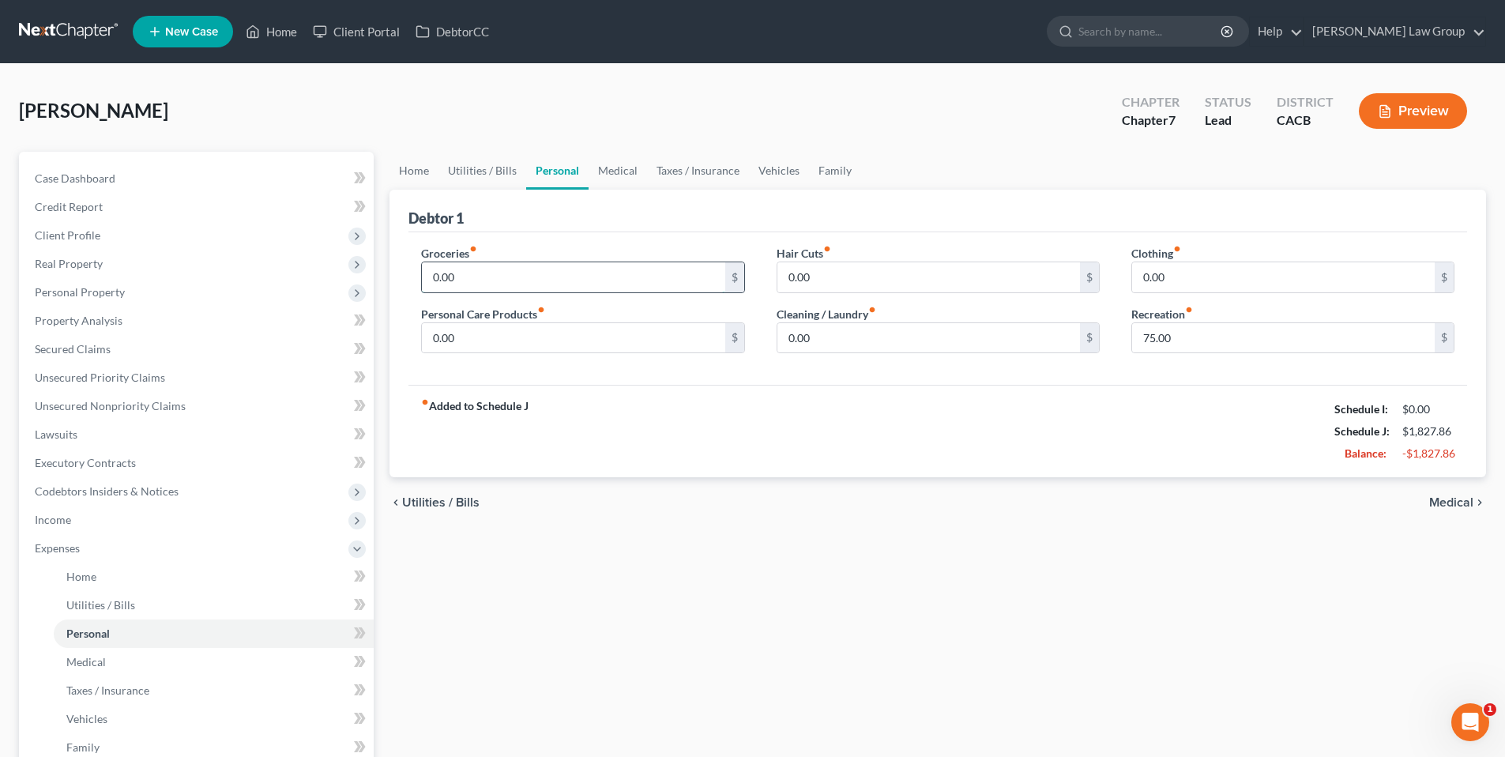
click at [469, 269] on input "0.00" at bounding box center [573, 277] width 302 height 30
type input "300.00"
click at [471, 336] on input "0.00" at bounding box center [573, 338] width 302 height 30
type input "7"
type input "45.00"
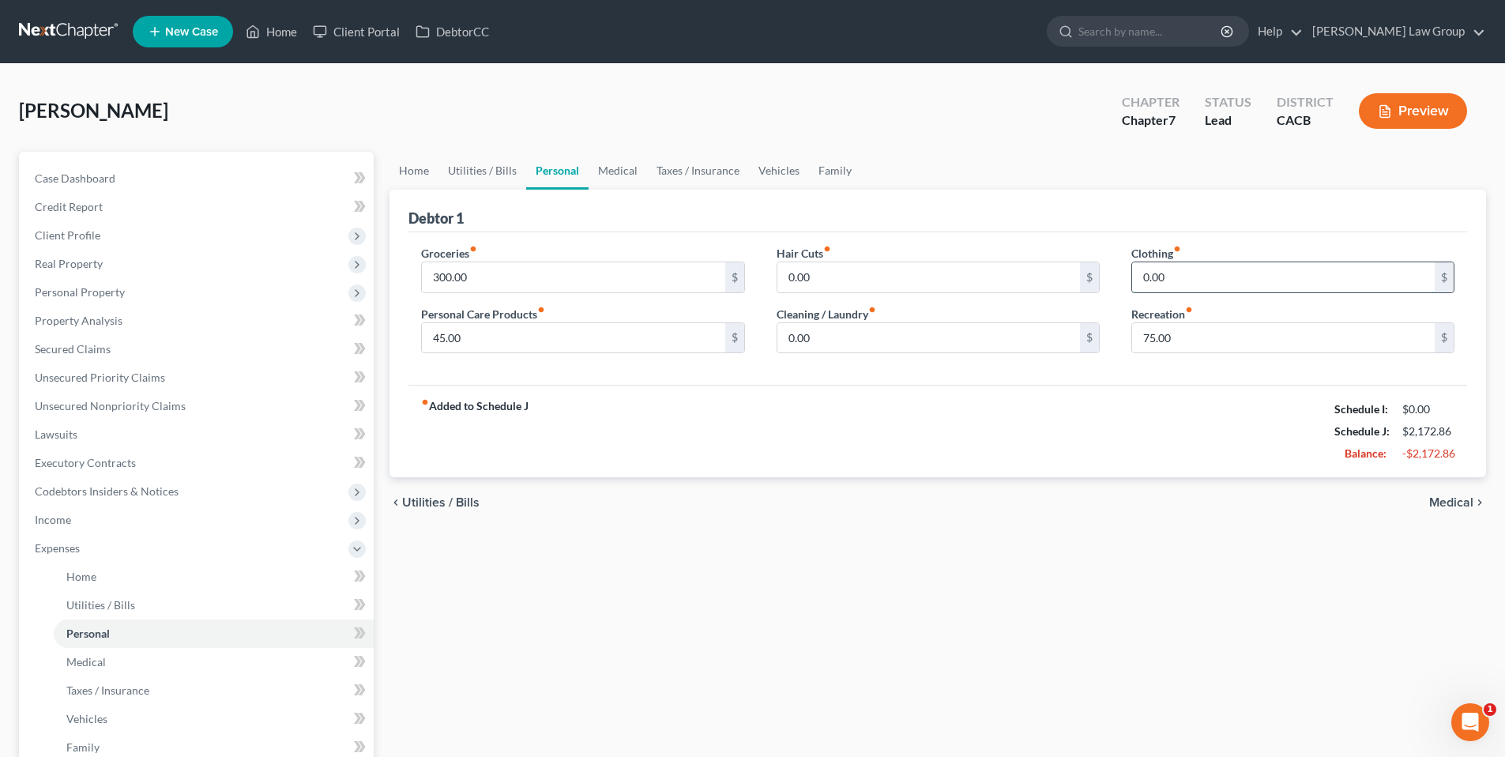
click at [1204, 274] on input "0.00" at bounding box center [1283, 277] width 302 height 30
type input "7"
type input "100.00"
click at [795, 333] on input "0.00" at bounding box center [928, 338] width 302 height 30
type input "55.00"
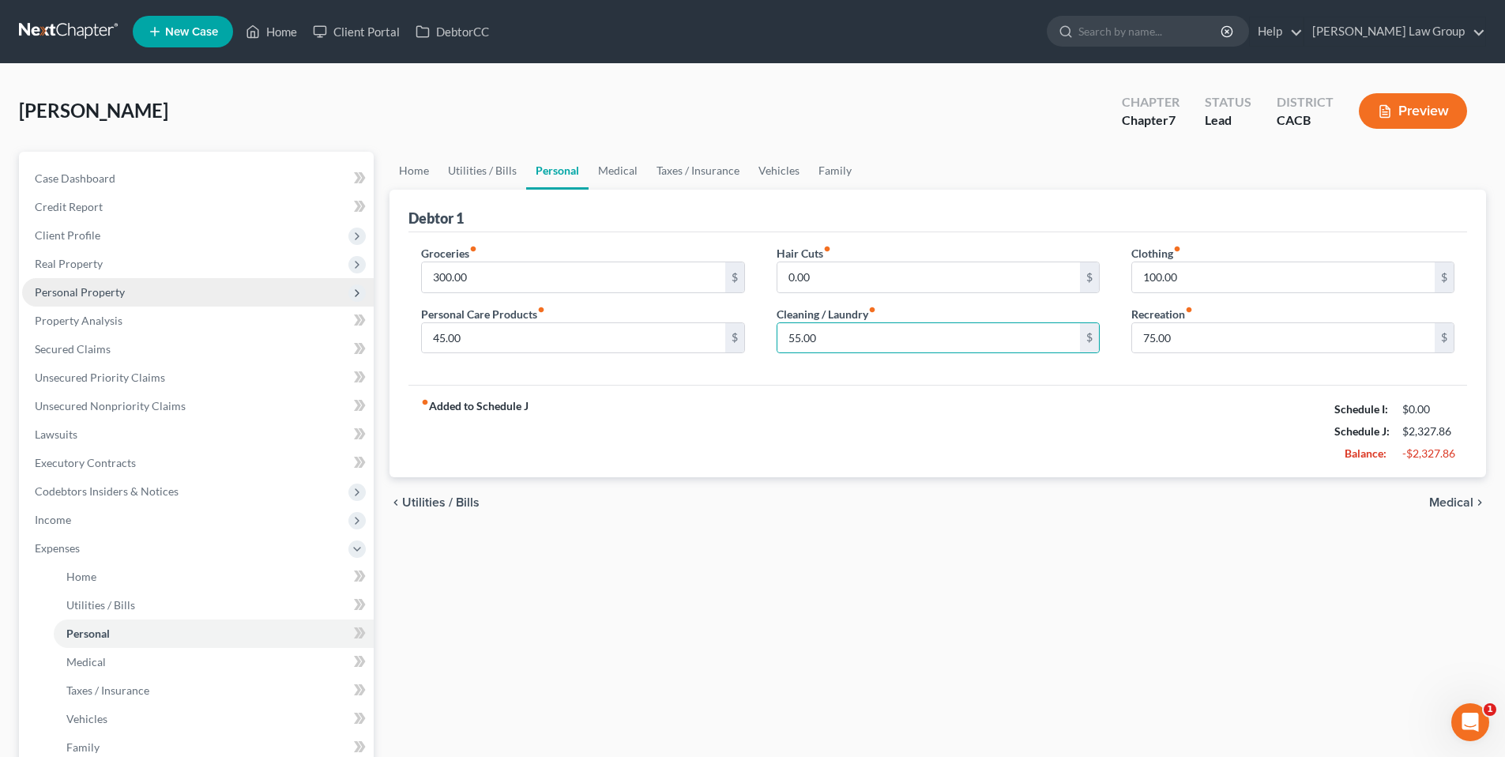
click at [100, 287] on span "Personal Property" at bounding box center [80, 291] width 90 height 13
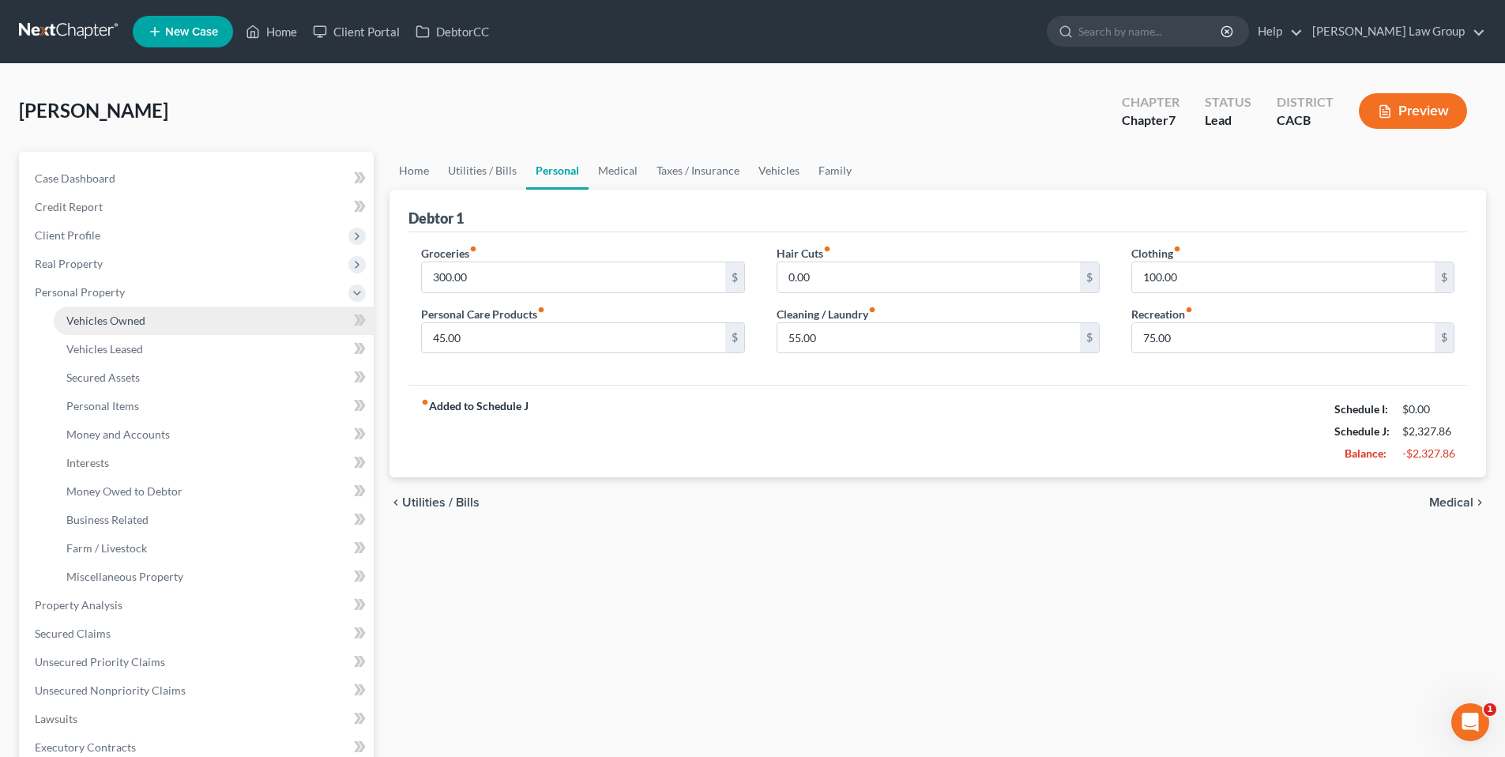
click at [122, 317] on span "Vehicles Owned" at bounding box center [105, 320] width 79 height 13
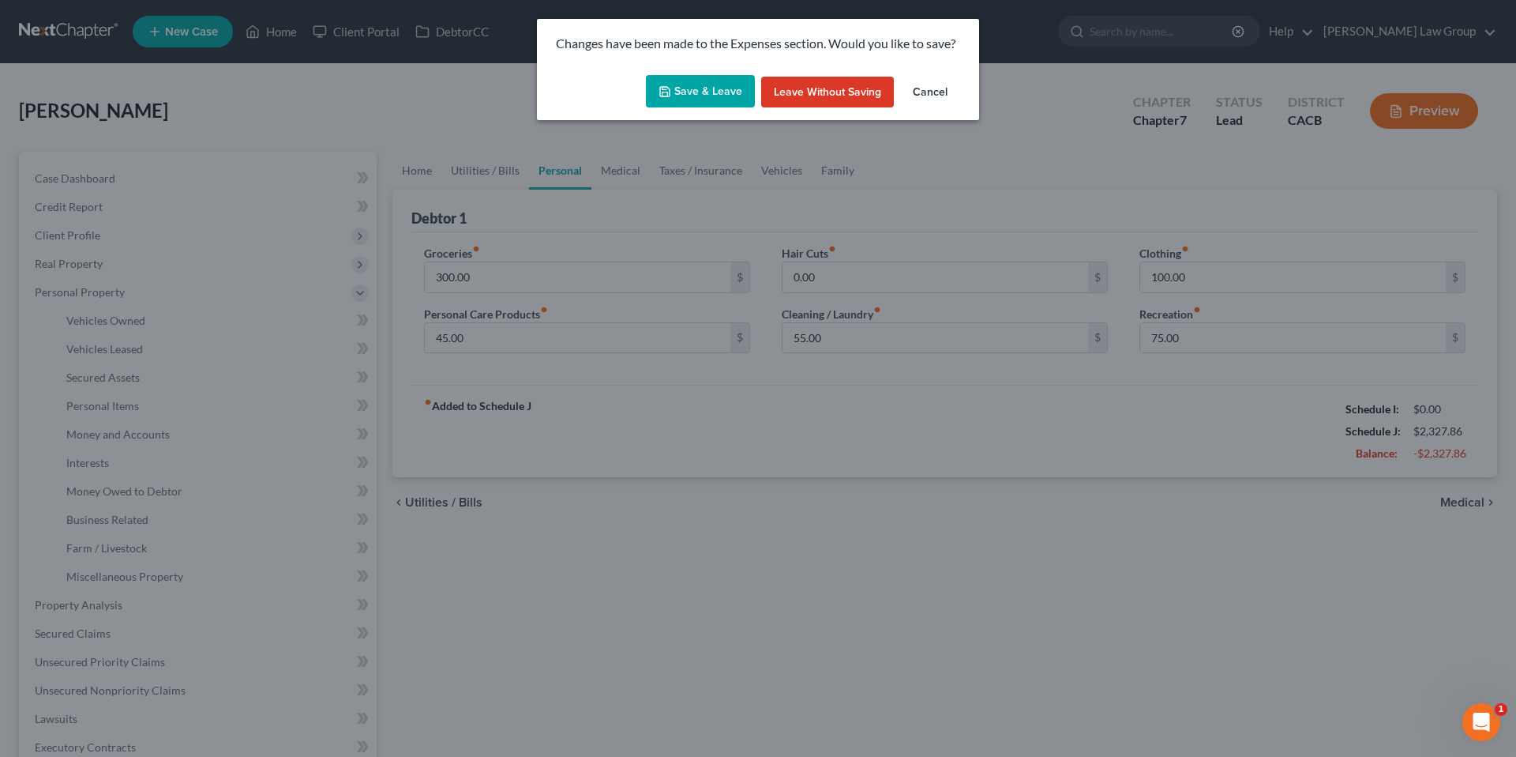
click at [701, 84] on button "Save & Leave" at bounding box center [700, 91] width 109 height 33
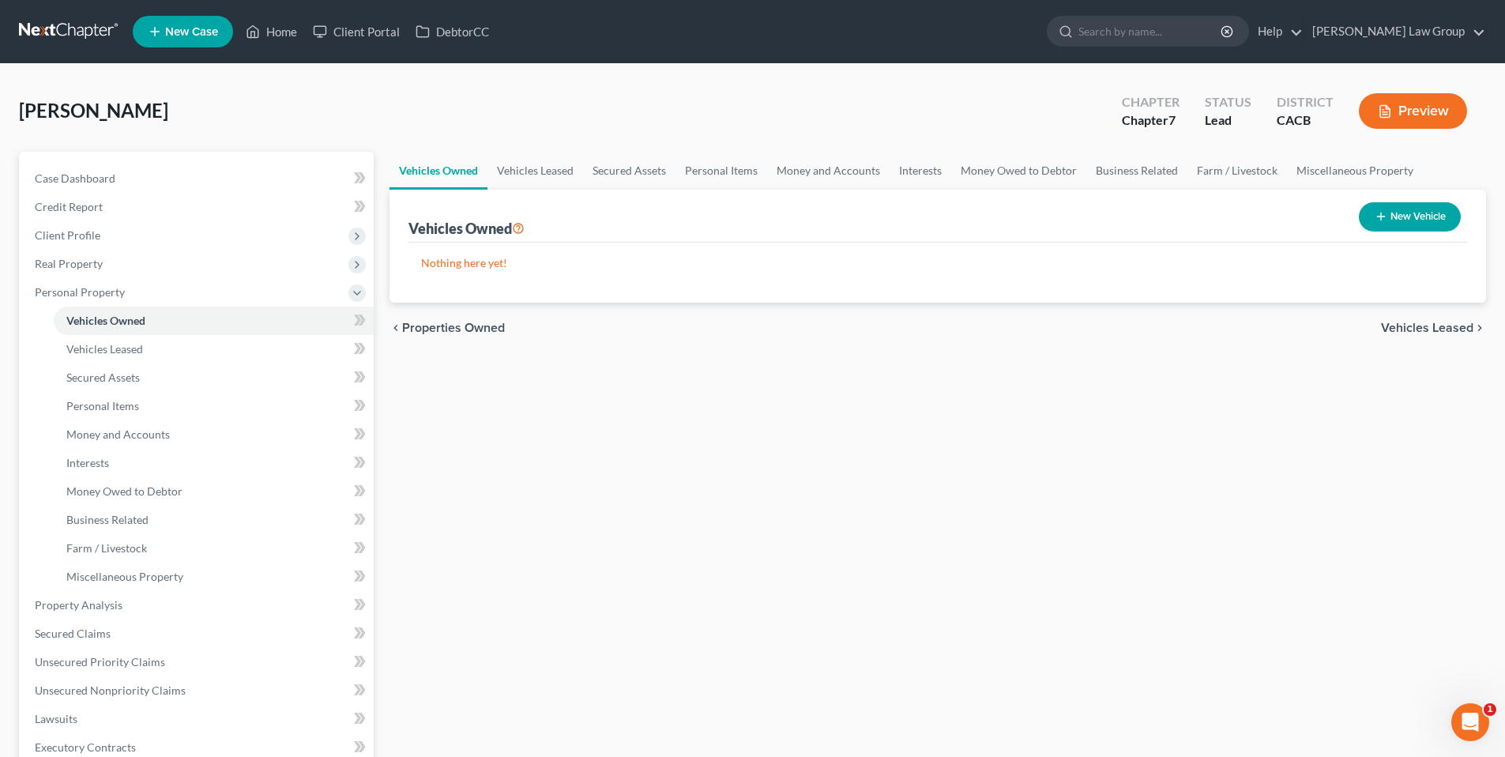
click at [1417, 209] on button "New Vehicle" at bounding box center [1409, 216] width 102 height 29
select select "0"
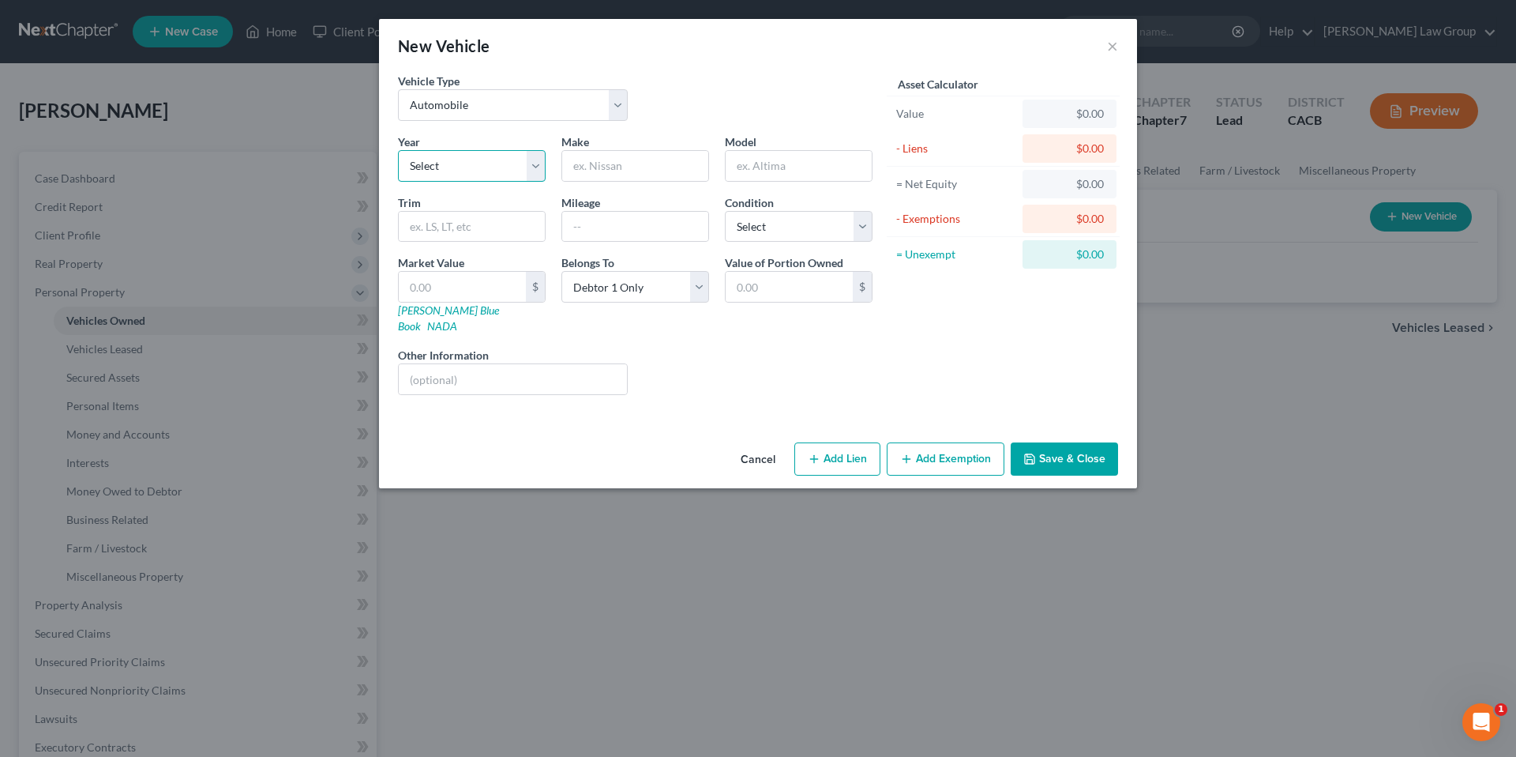
click at [541, 163] on select "Select 2026 2025 2024 2023 2022 2021 2020 2019 2018 2017 2016 2015 2014 2013 20…" at bounding box center [472, 166] width 148 height 32
select select "15"
click at [398, 150] on select "Select 2026 2025 2024 2023 2022 2021 2020 2019 2018 2017 2016 2015 2014 2013 20…" at bounding box center [472, 166] width 148 height 32
click at [629, 166] on input "text" at bounding box center [635, 166] width 146 height 30
type input "Toyota"
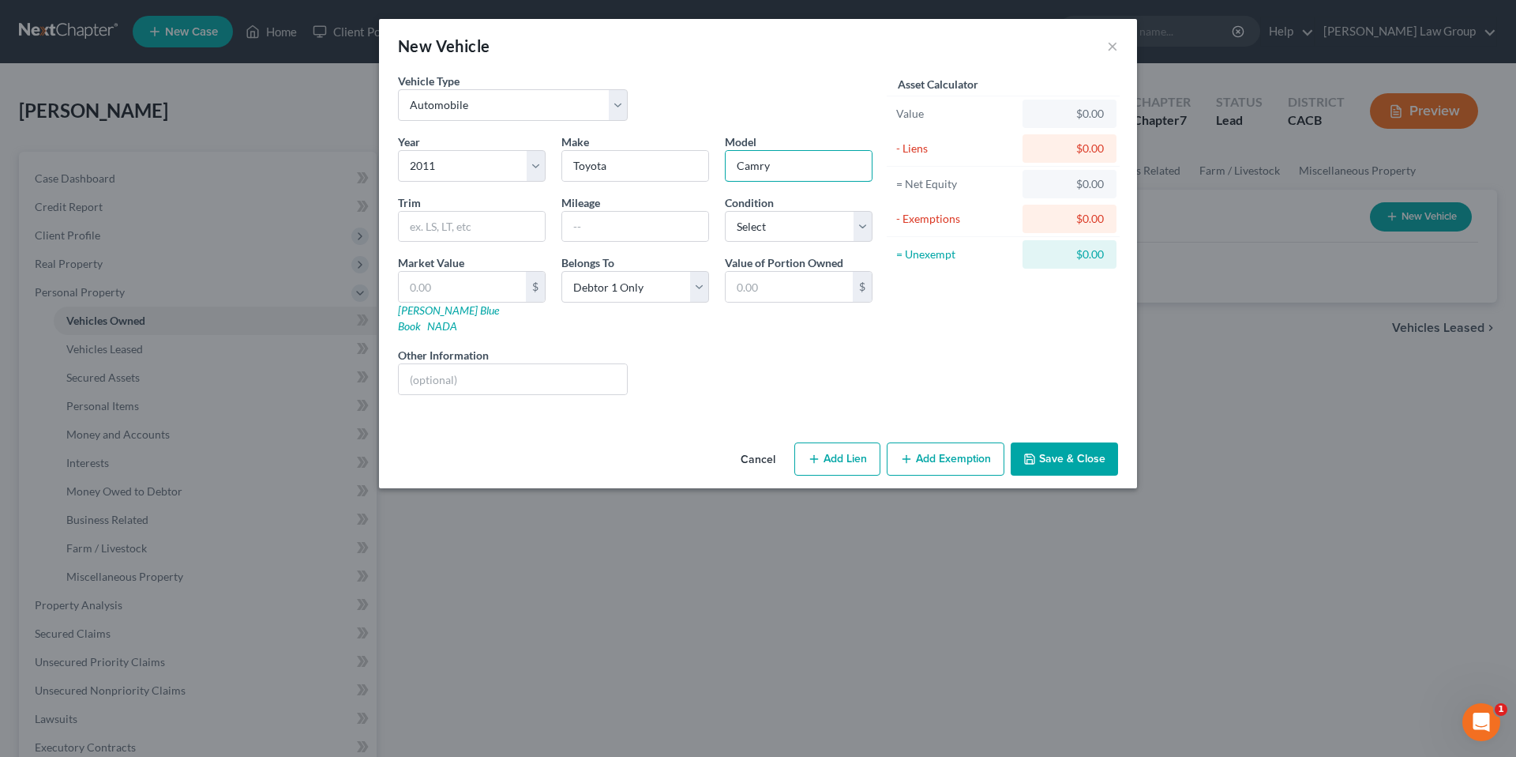
type input "Camry"
click at [869, 227] on select "Select Excellent Very Good Good Fair Poor" at bounding box center [799, 227] width 148 height 32
select select "3"
click at [725, 211] on select "Select Excellent Very Good Good Fair Poor" at bounding box center [799, 227] width 148 height 32
click at [469, 290] on input "text" at bounding box center [462, 287] width 127 height 30
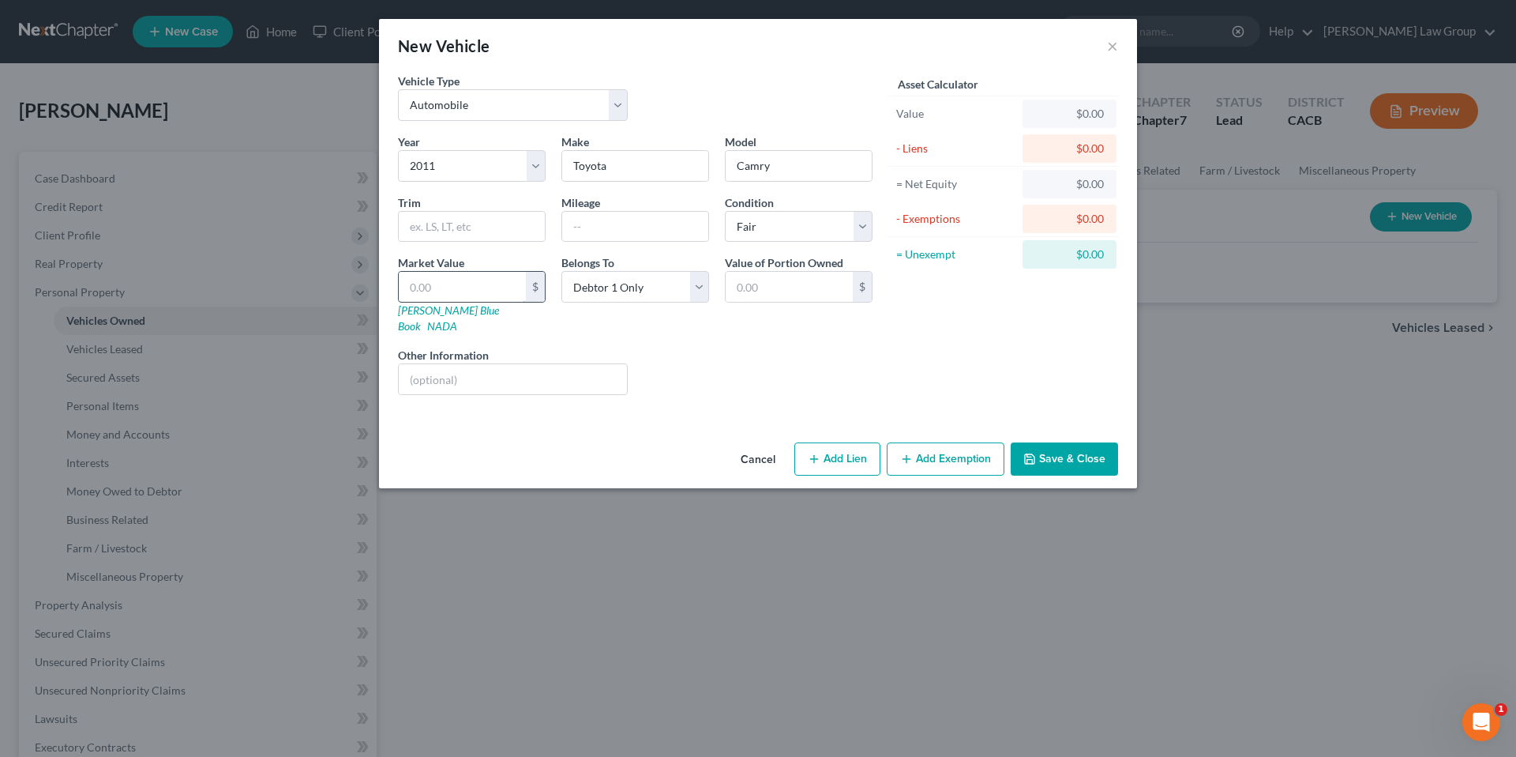
type input "8"
type input "8.00"
type input "80"
type input "80.00"
type input "800"
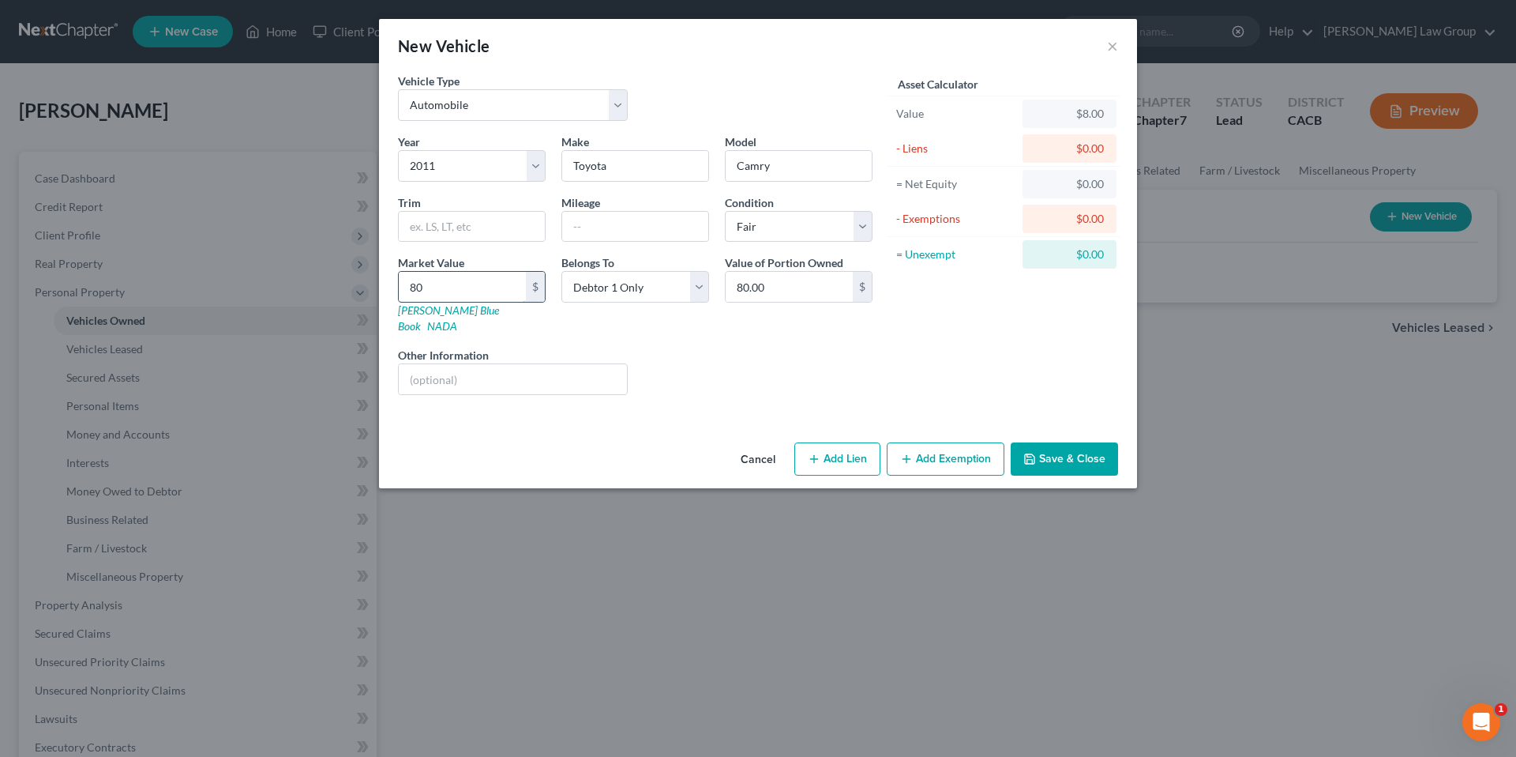
type input "800.00"
type input "8000"
type input "8,000.00"
click at [697, 285] on select "Select Debtor 1 Only Debtor 2 Only Debtor 1 And Debtor 2 Only At Least One Of T…" at bounding box center [636, 287] width 148 height 32
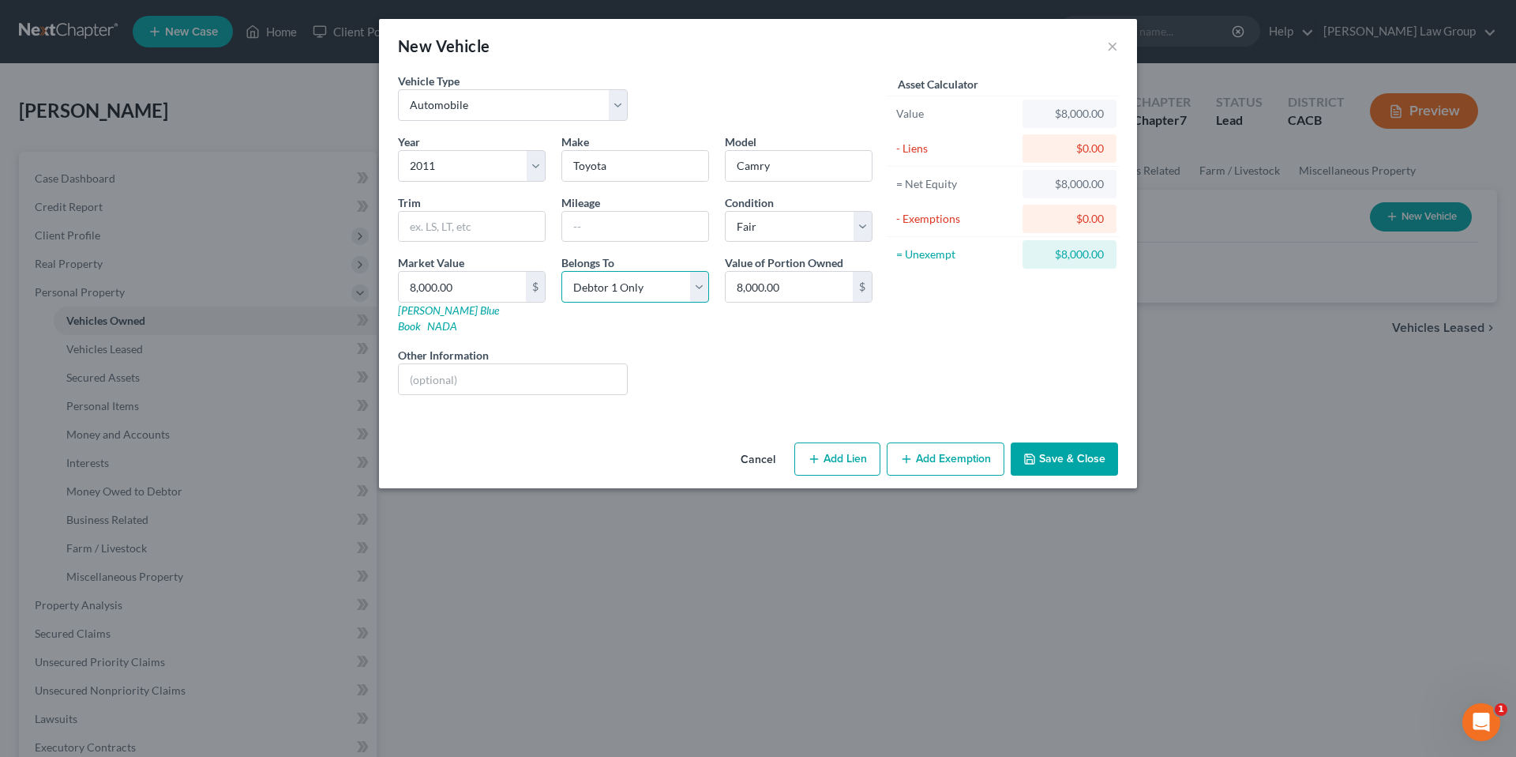
select select "3"
click at [562, 271] on select "Select Debtor 1 Only Debtor 2 Only Debtor 1 And Debtor 2 Only At Least One Of T…" at bounding box center [636, 287] width 148 height 32
click at [956, 442] on button "Add Exemption" at bounding box center [946, 458] width 118 height 33
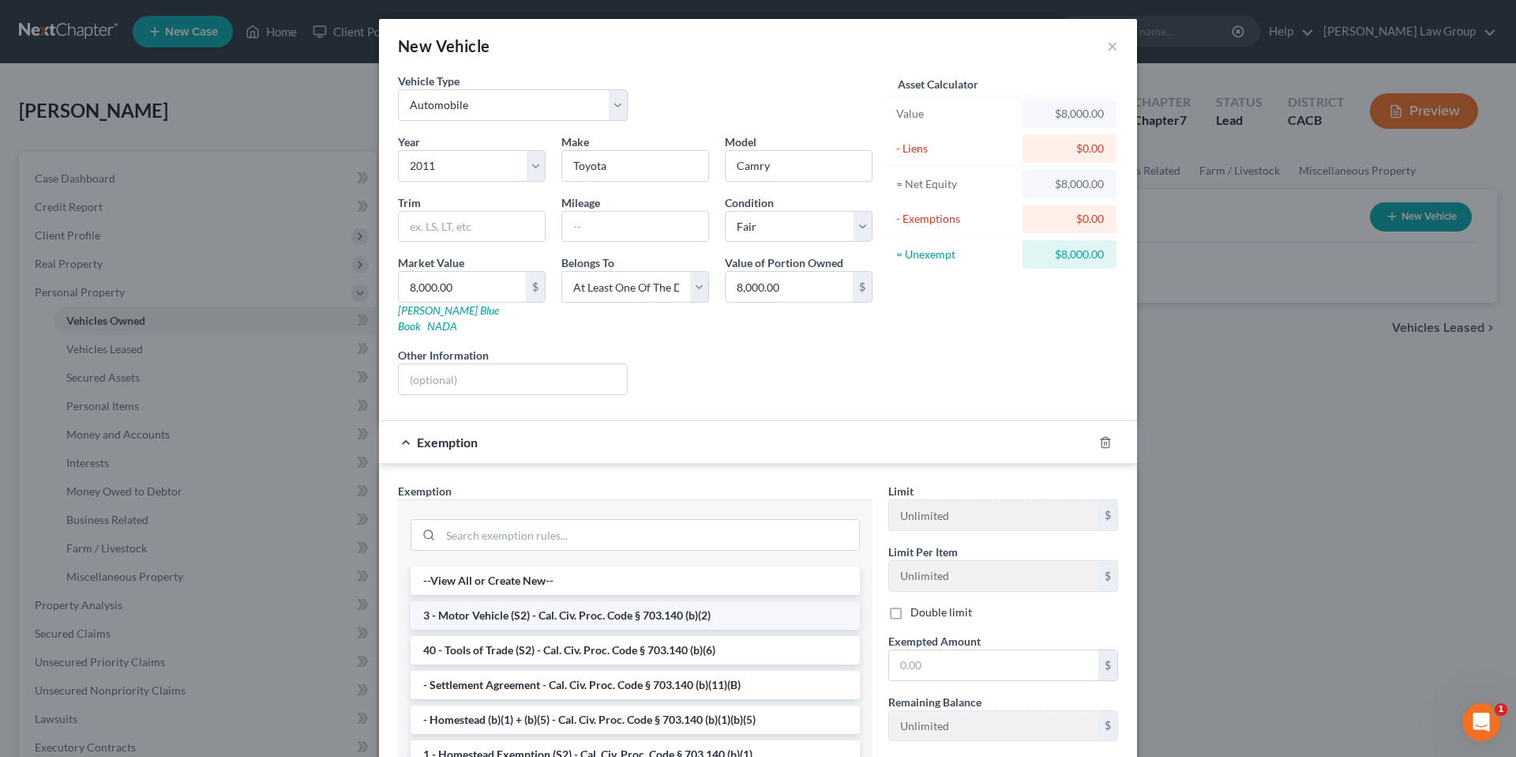
click at [562, 601] on li "3 - Motor Vehicle (S2) - Cal. Civ. Proc. Code § 703.140 (b)(2)" at bounding box center [635, 615] width 449 height 28
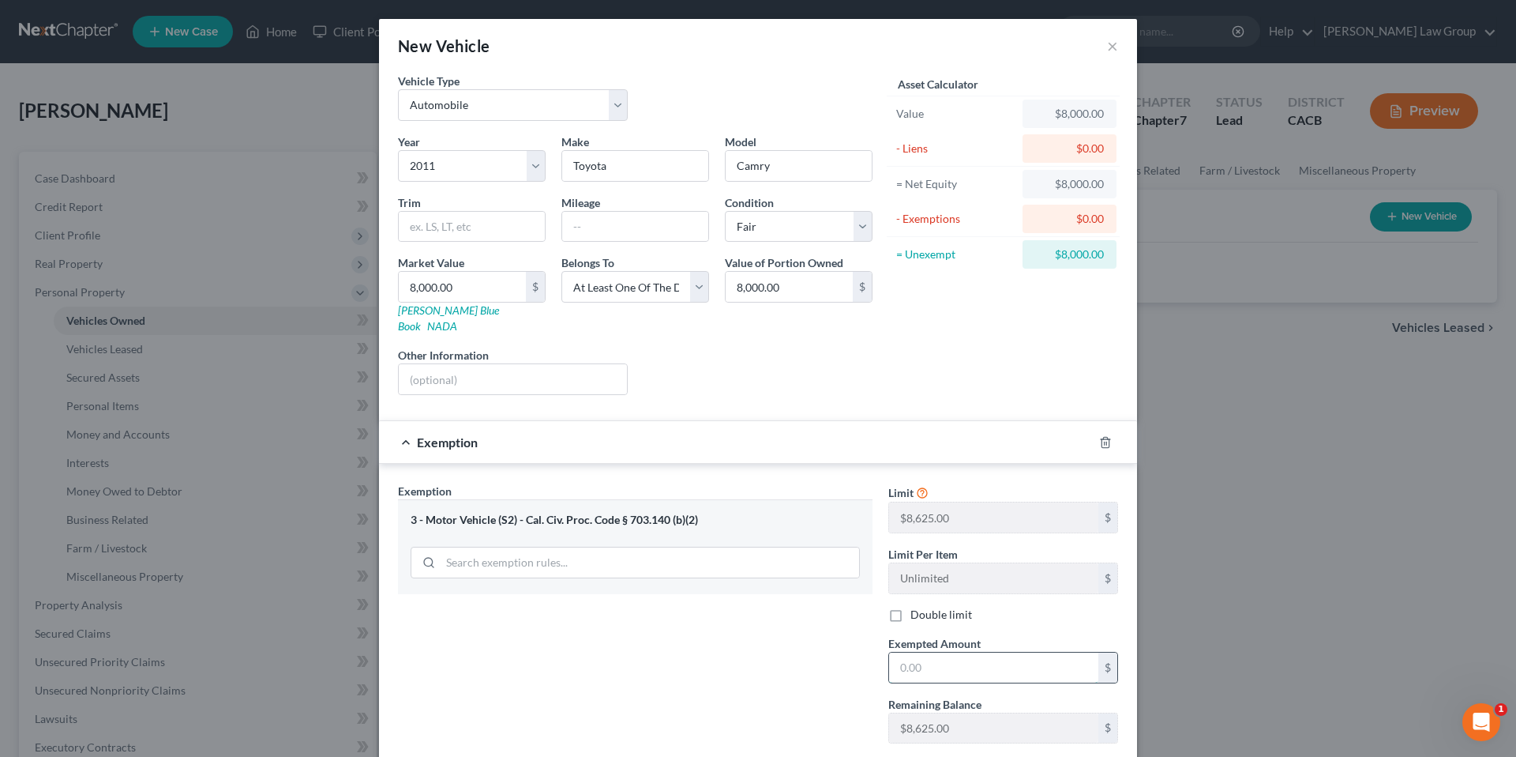
click at [934, 652] on input "text" at bounding box center [993, 667] width 209 height 30
type input "8,000.00"
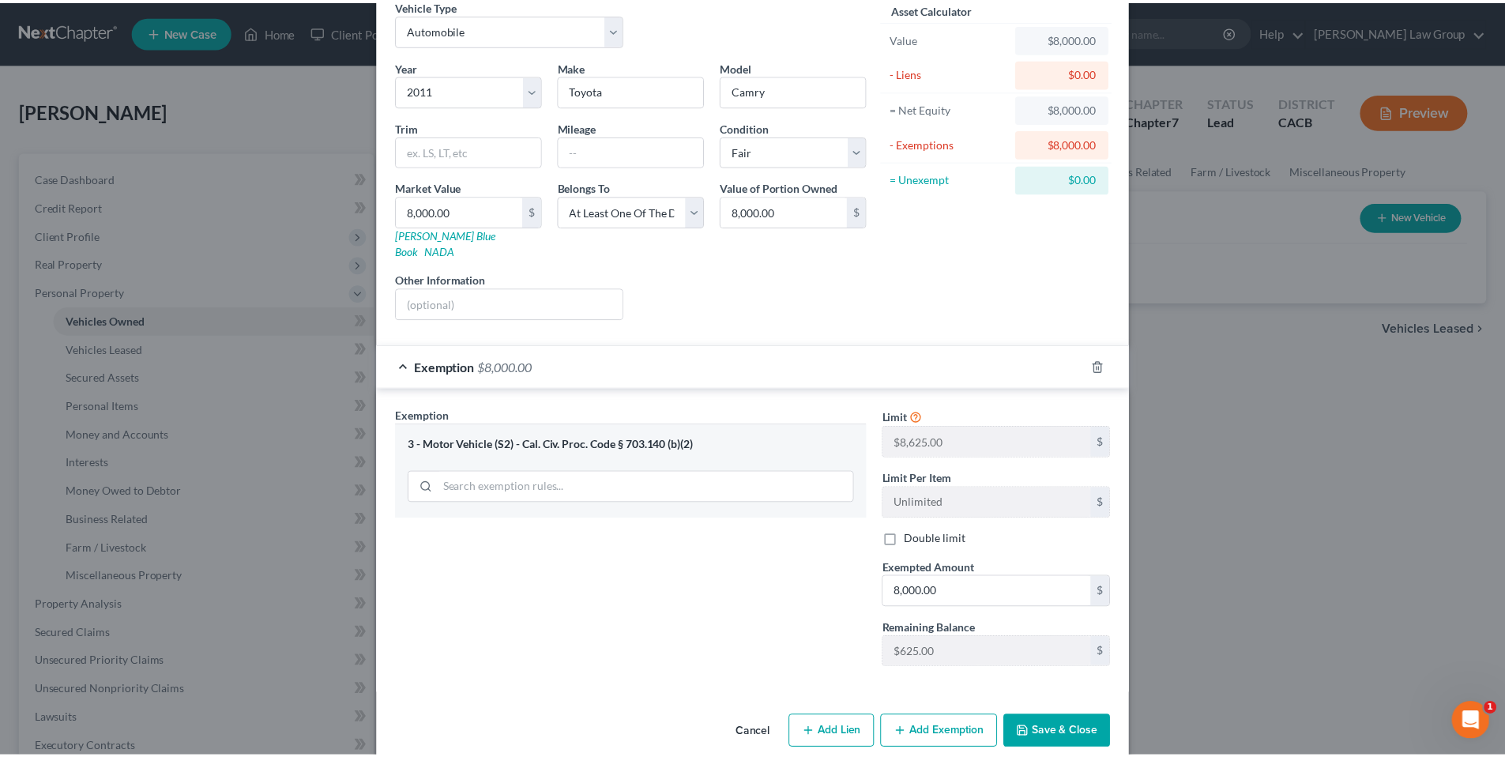
scroll to position [84, 0]
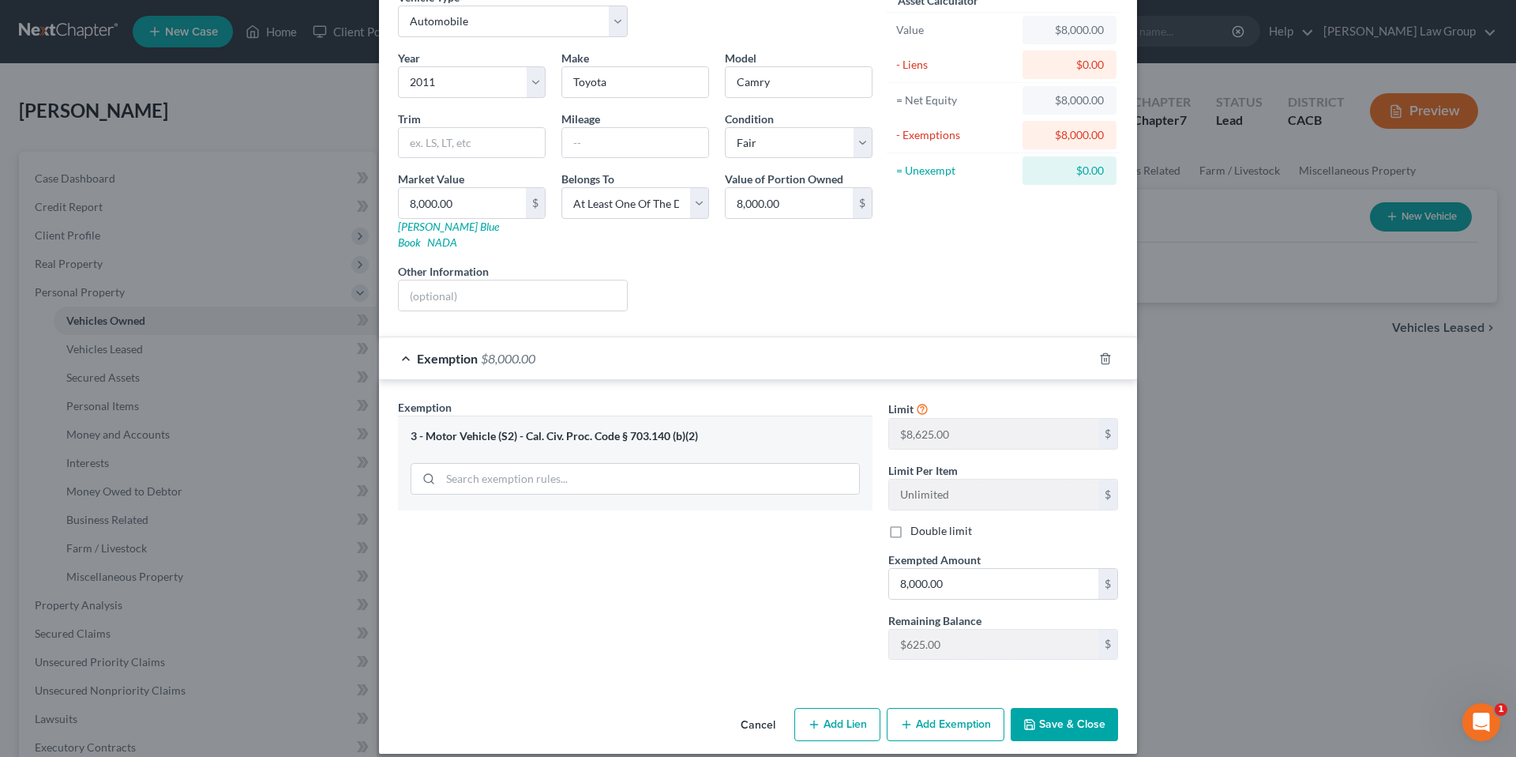
click at [1046, 708] on button "Save & Close" at bounding box center [1064, 724] width 107 height 33
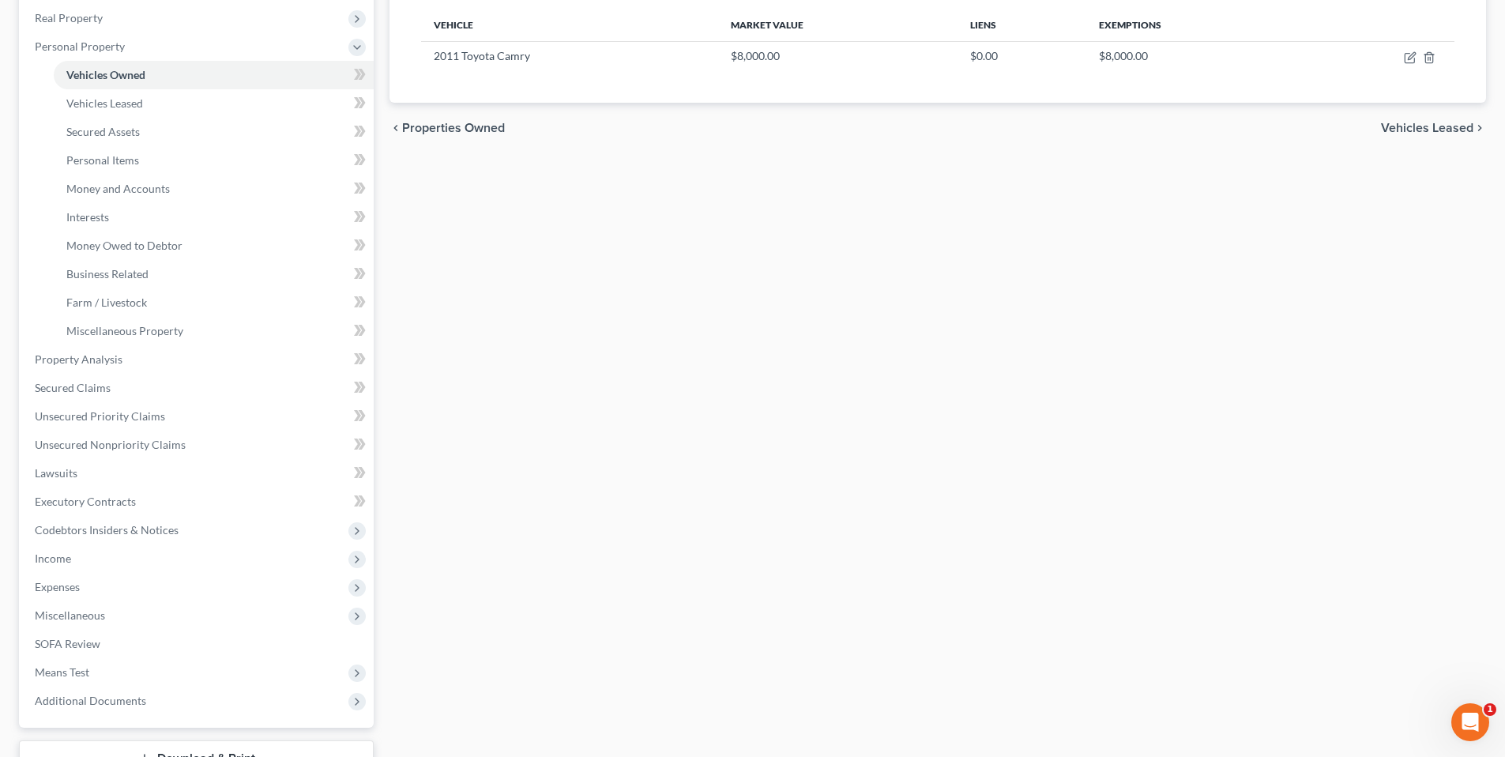
scroll to position [366, 0]
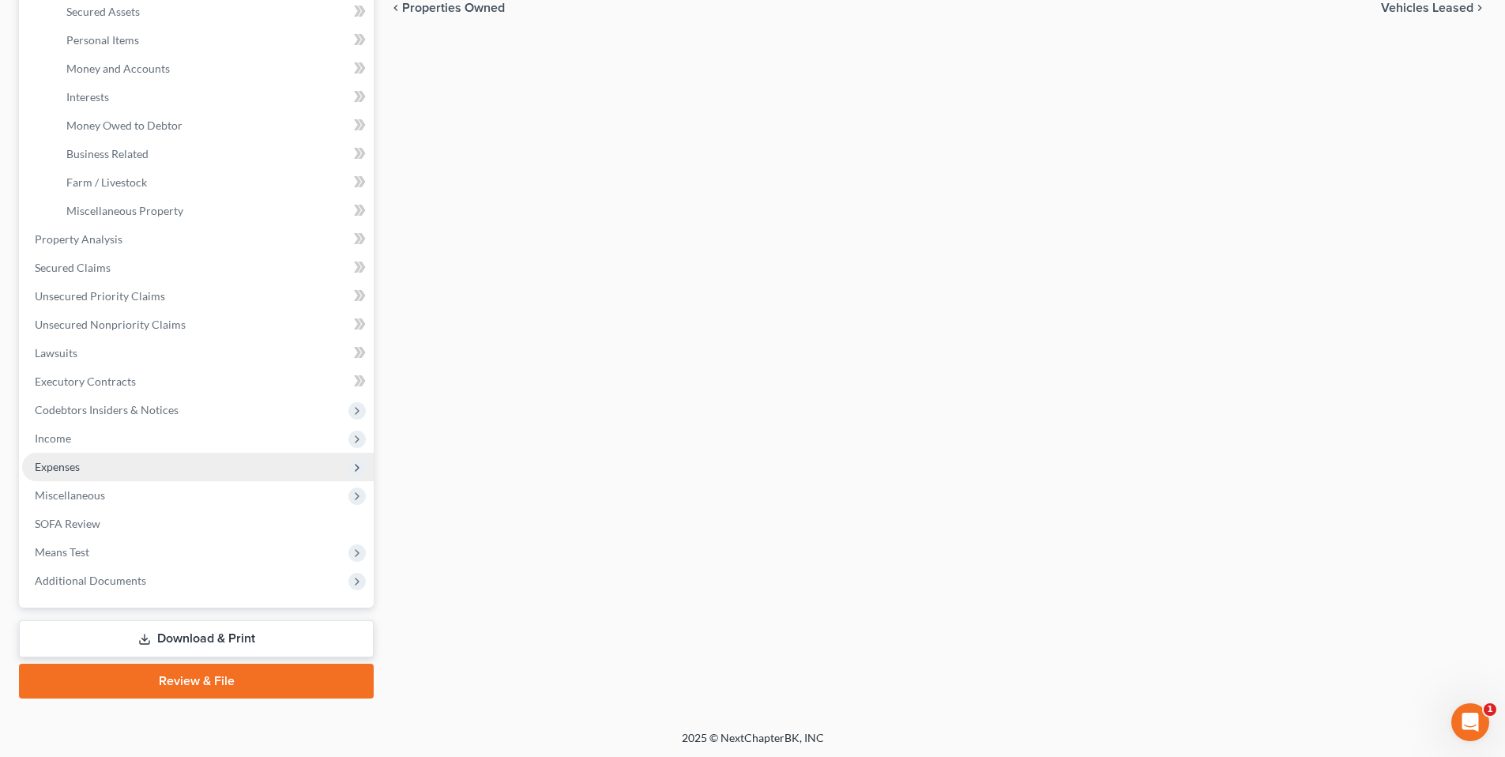
click at [66, 464] on span "Expenses" at bounding box center [57, 466] width 45 height 13
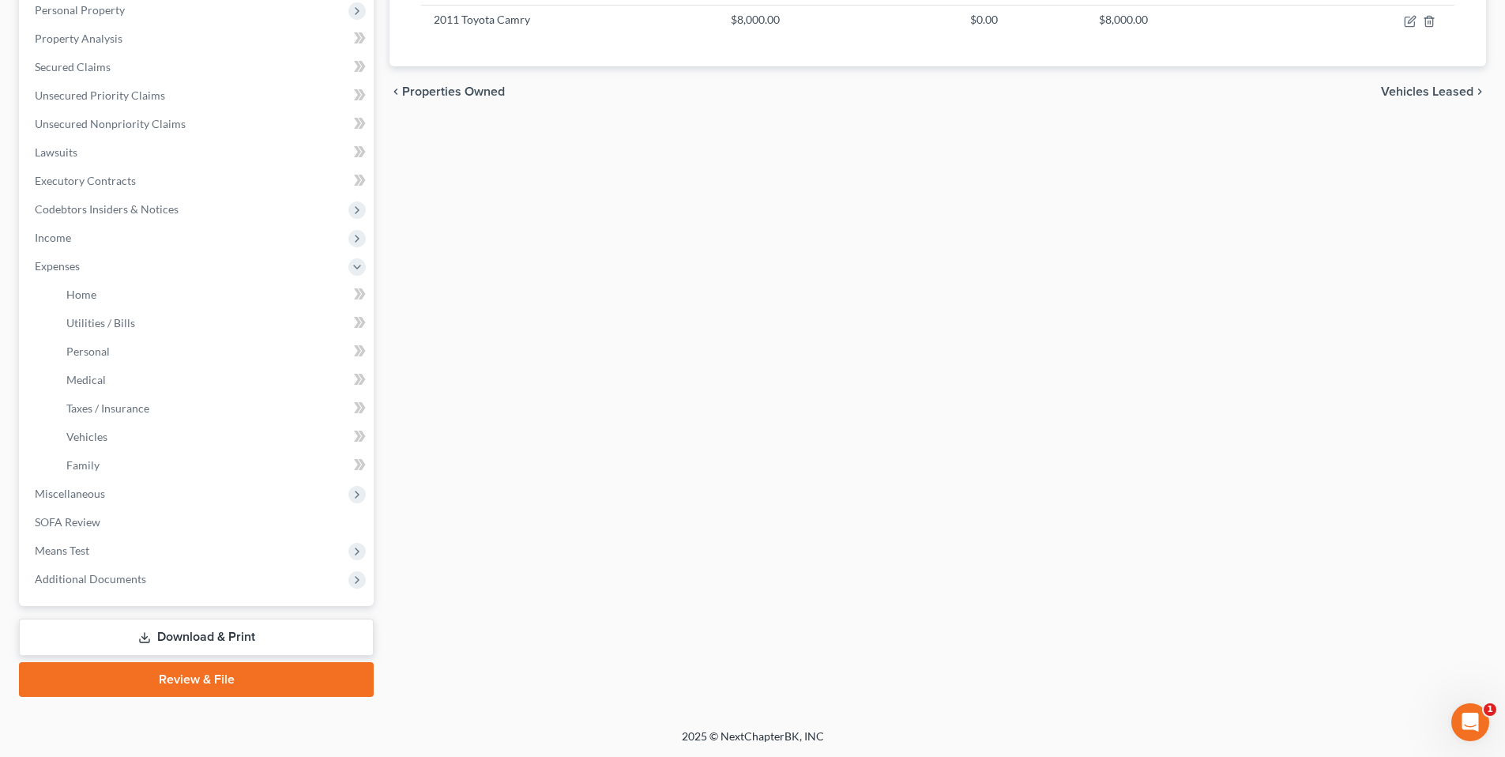
scroll to position [280, 0]
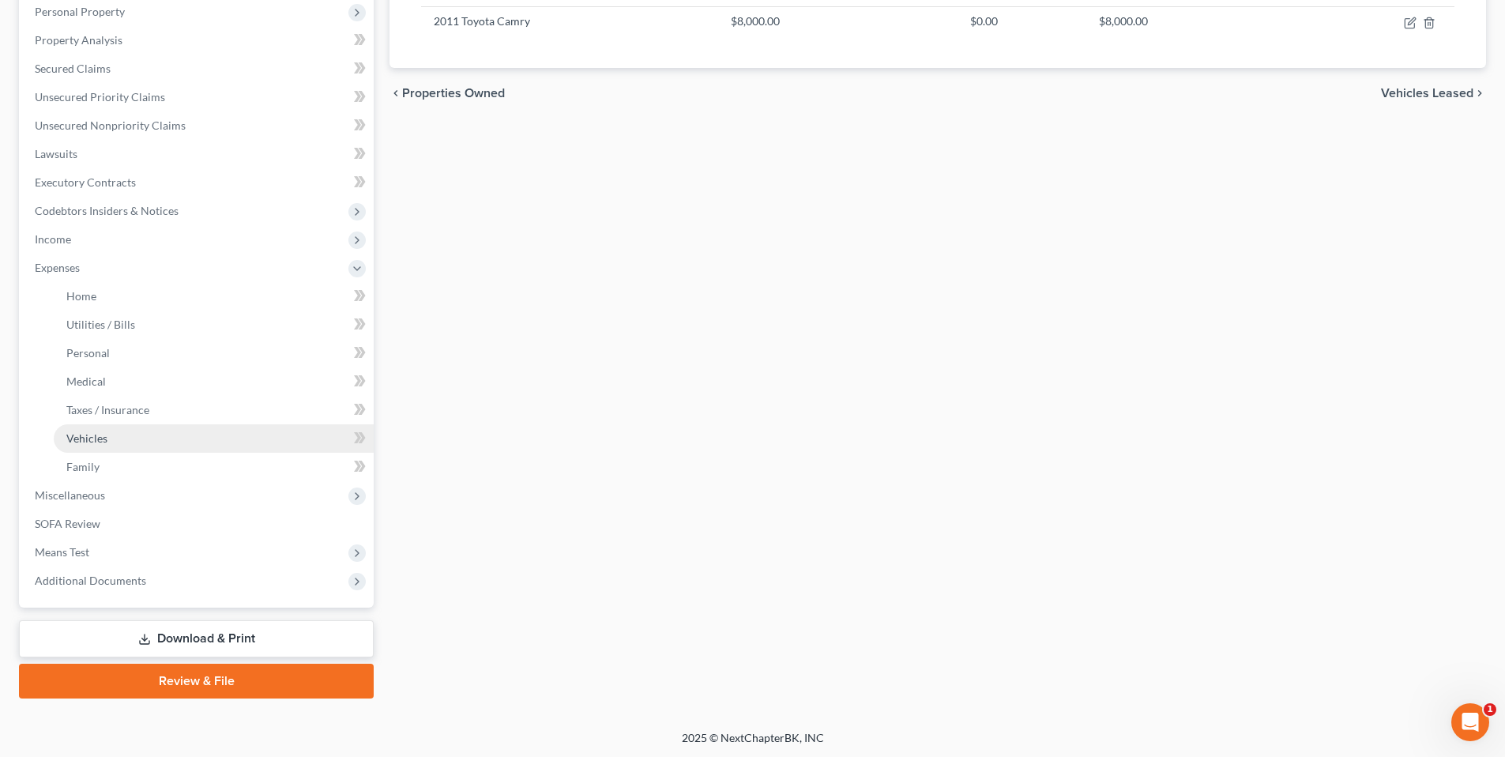
click at [126, 441] on link "Vehicles" at bounding box center [214, 438] width 320 height 28
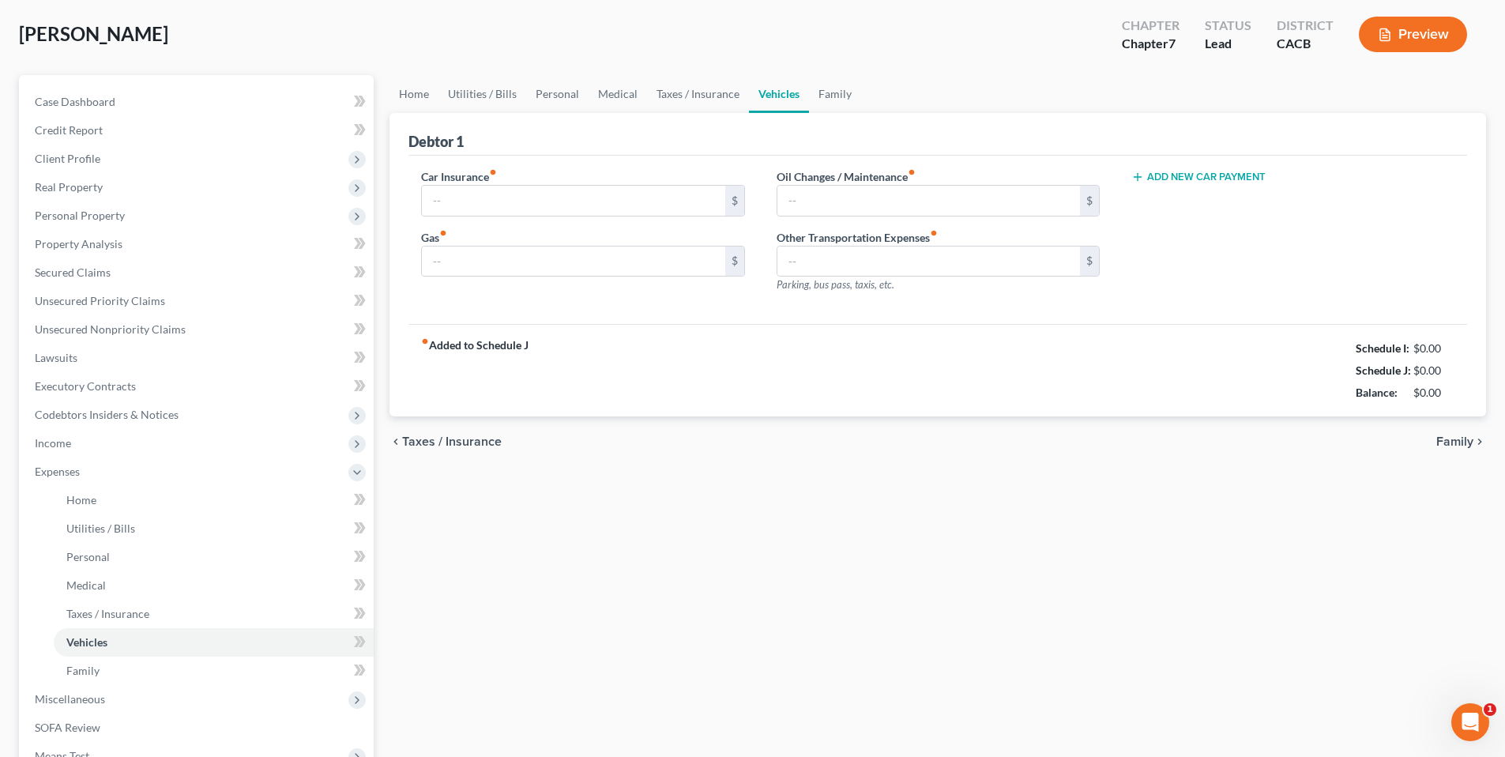
scroll to position [13, 0]
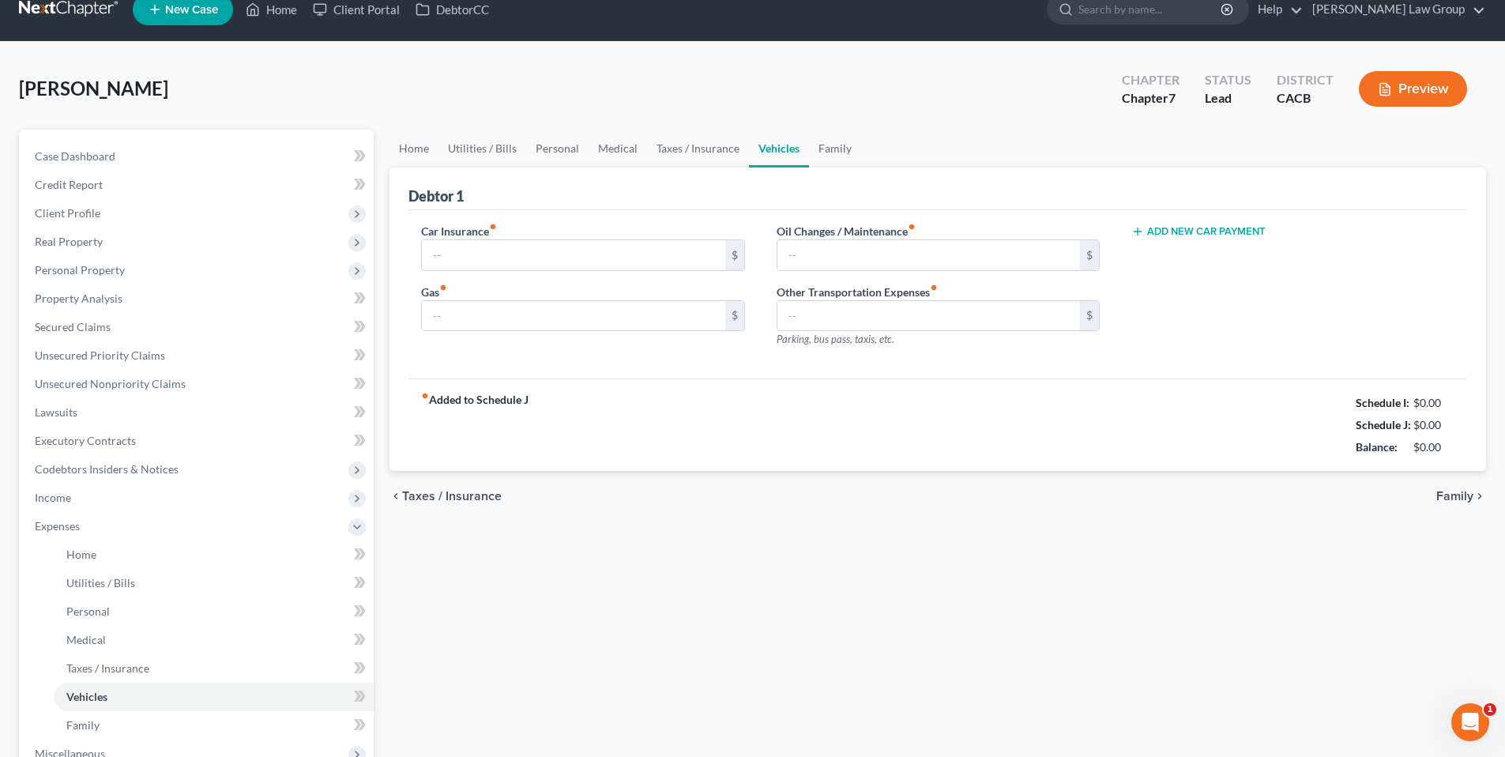
type input "0.00"
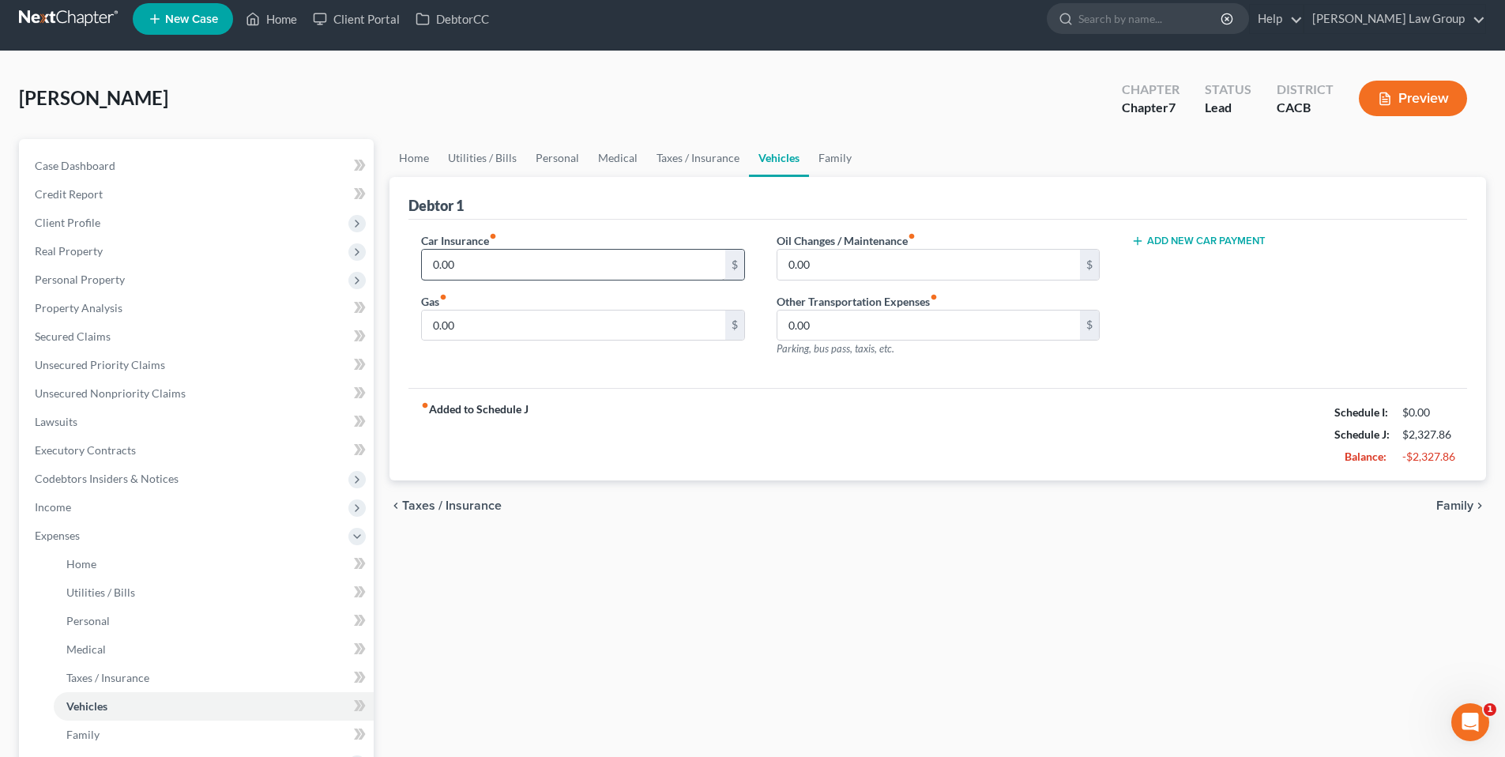
scroll to position [0, 0]
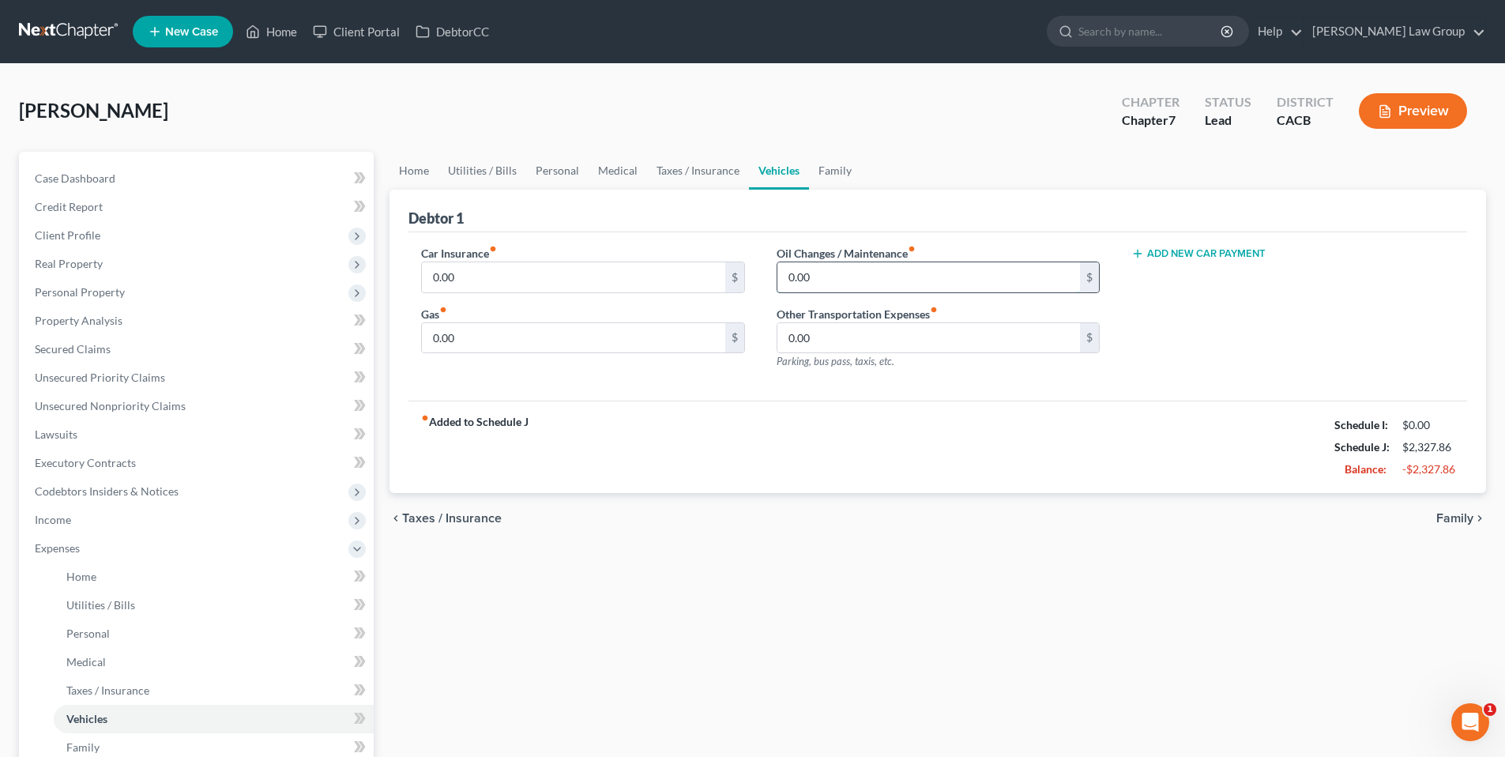
click at [848, 281] on input "0.00" at bounding box center [928, 277] width 302 height 30
type input "3"
type input "45.00"
click at [456, 278] on input "0.00" at bounding box center [573, 277] width 302 height 30
type input "1"
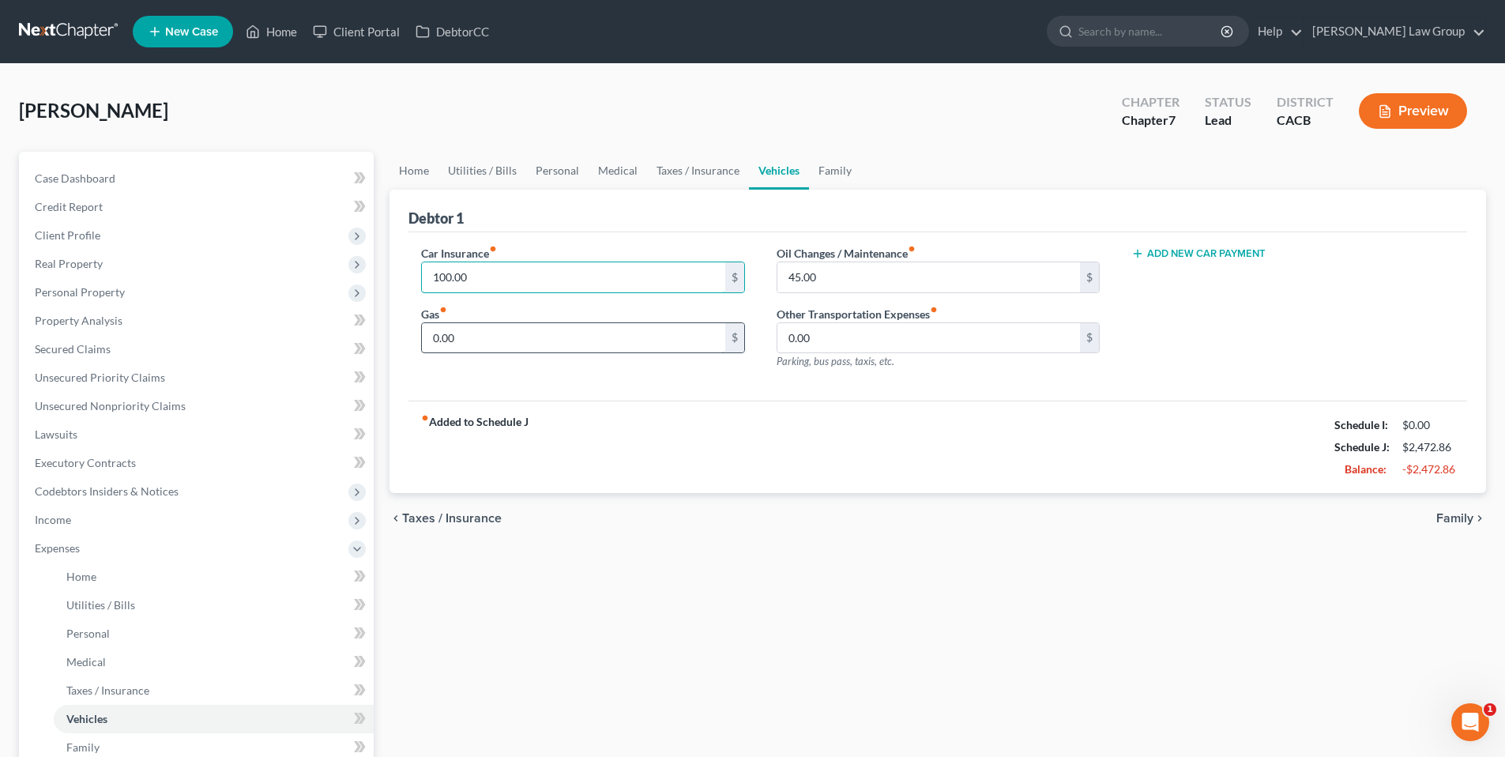
type input "100.00"
click at [453, 338] on input "0.00" at bounding box center [573, 338] width 302 height 30
type input "150.00"
click at [1403, 33] on link "Goldbach Law Group" at bounding box center [1394, 31] width 181 height 28
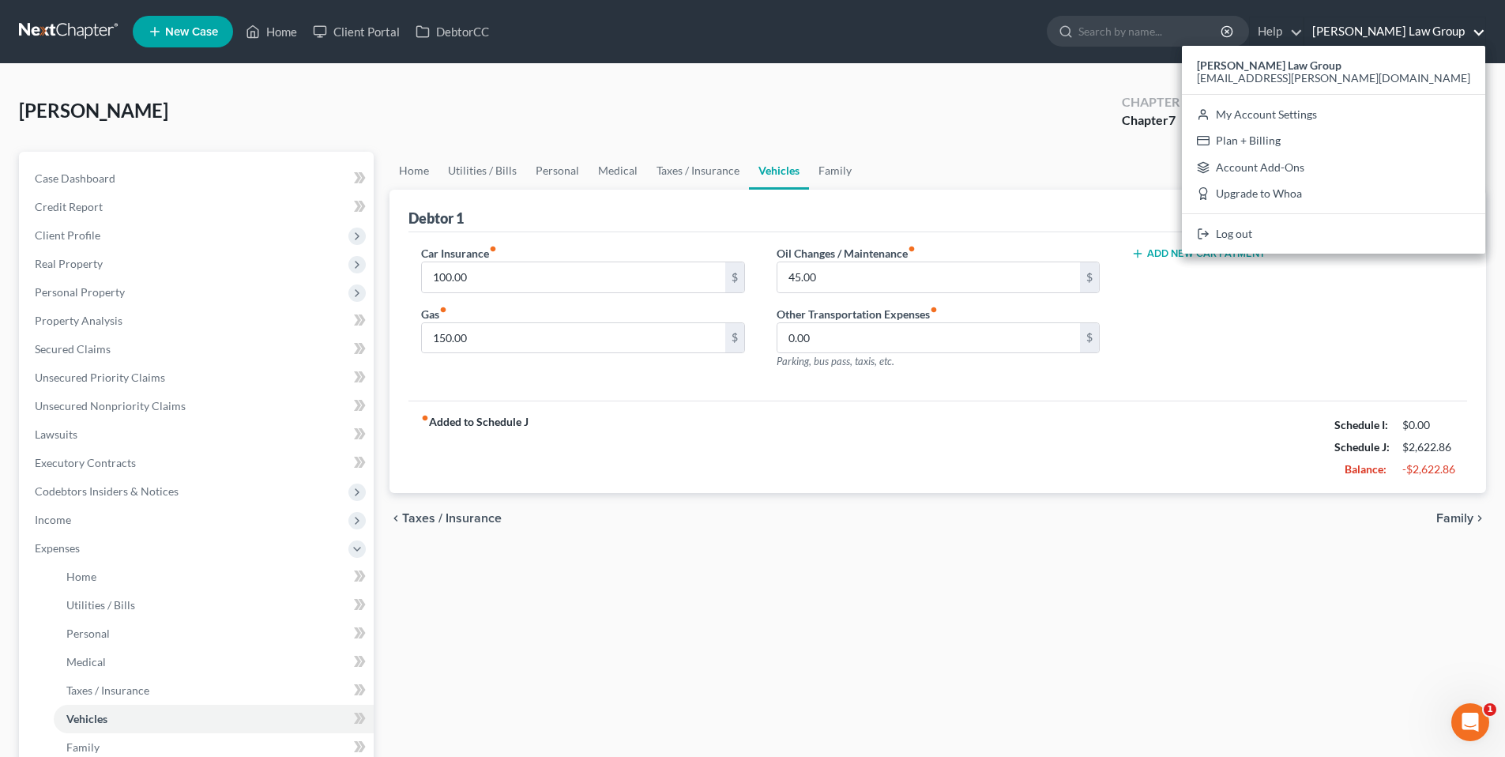
drag, startPoint x: 1026, startPoint y: 116, endPoint x: 840, endPoint y: 100, distance: 187.1
click at [1020, 115] on div "Aparicio, Jocelyn Upgraded Chapter Chapter 7 Status Lead District CACB Preview" at bounding box center [752, 117] width 1467 height 69
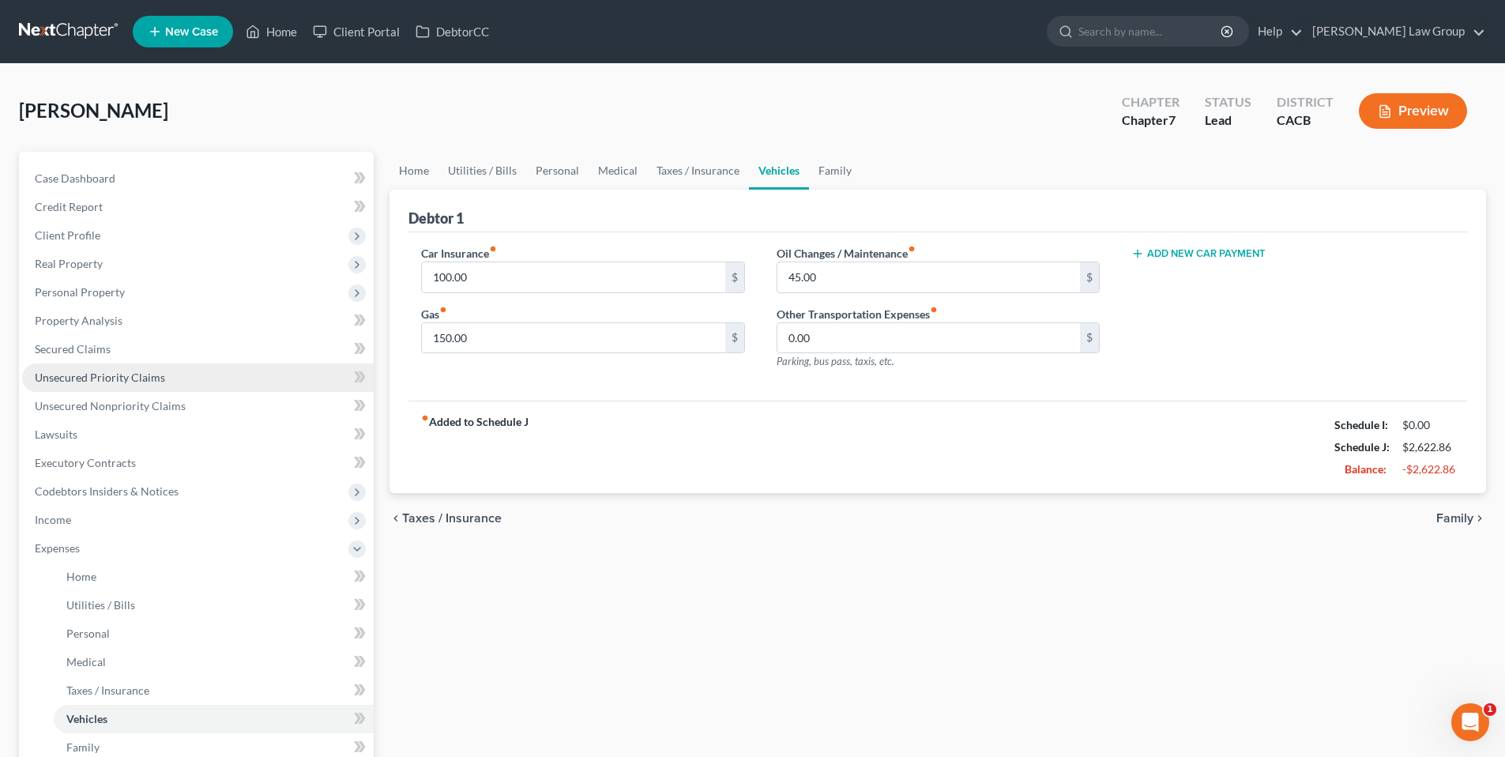
click at [88, 378] on span "Unsecured Priority Claims" at bounding box center [100, 376] width 130 height 13
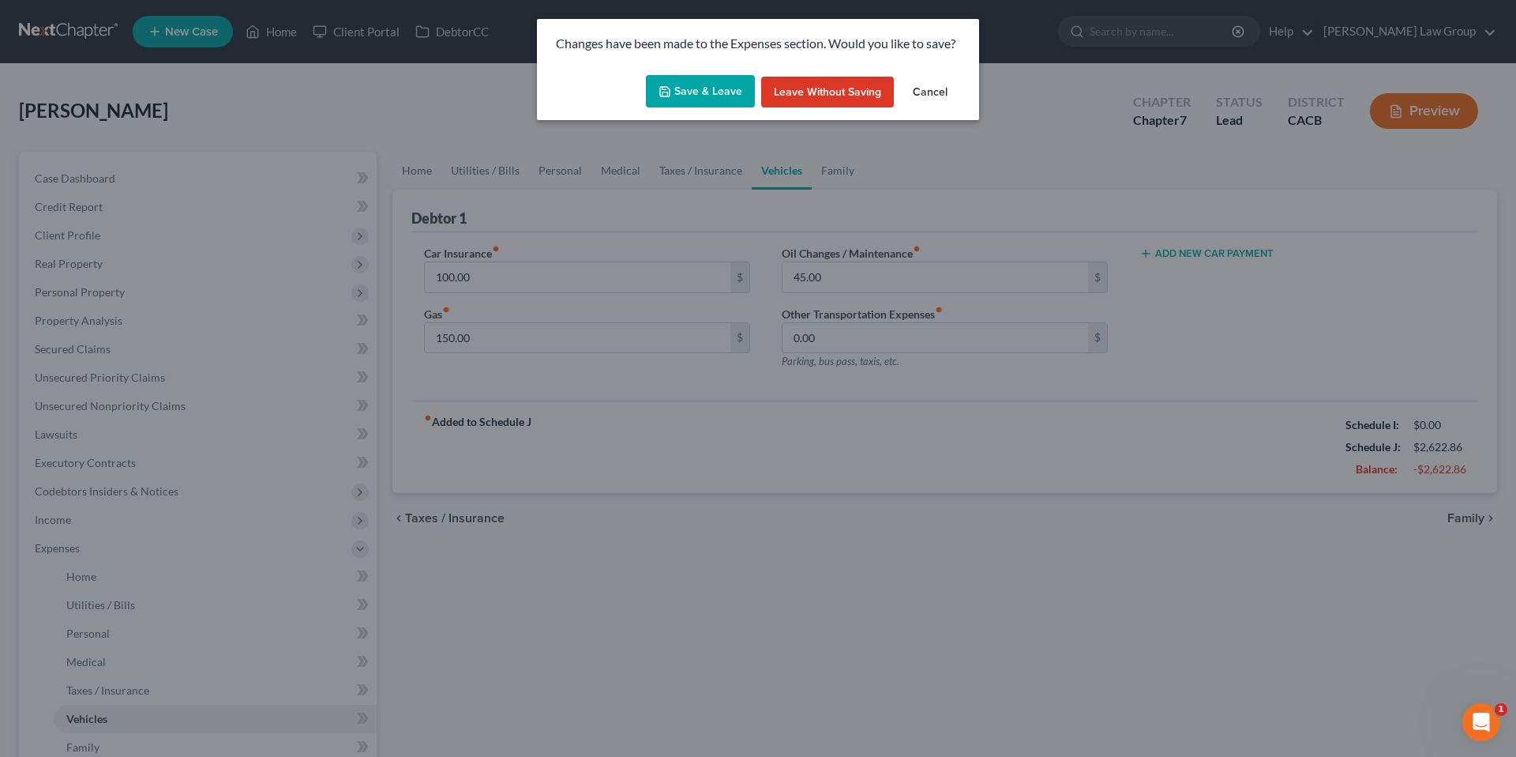
click at [716, 85] on button "Save & Leave" at bounding box center [700, 91] width 109 height 33
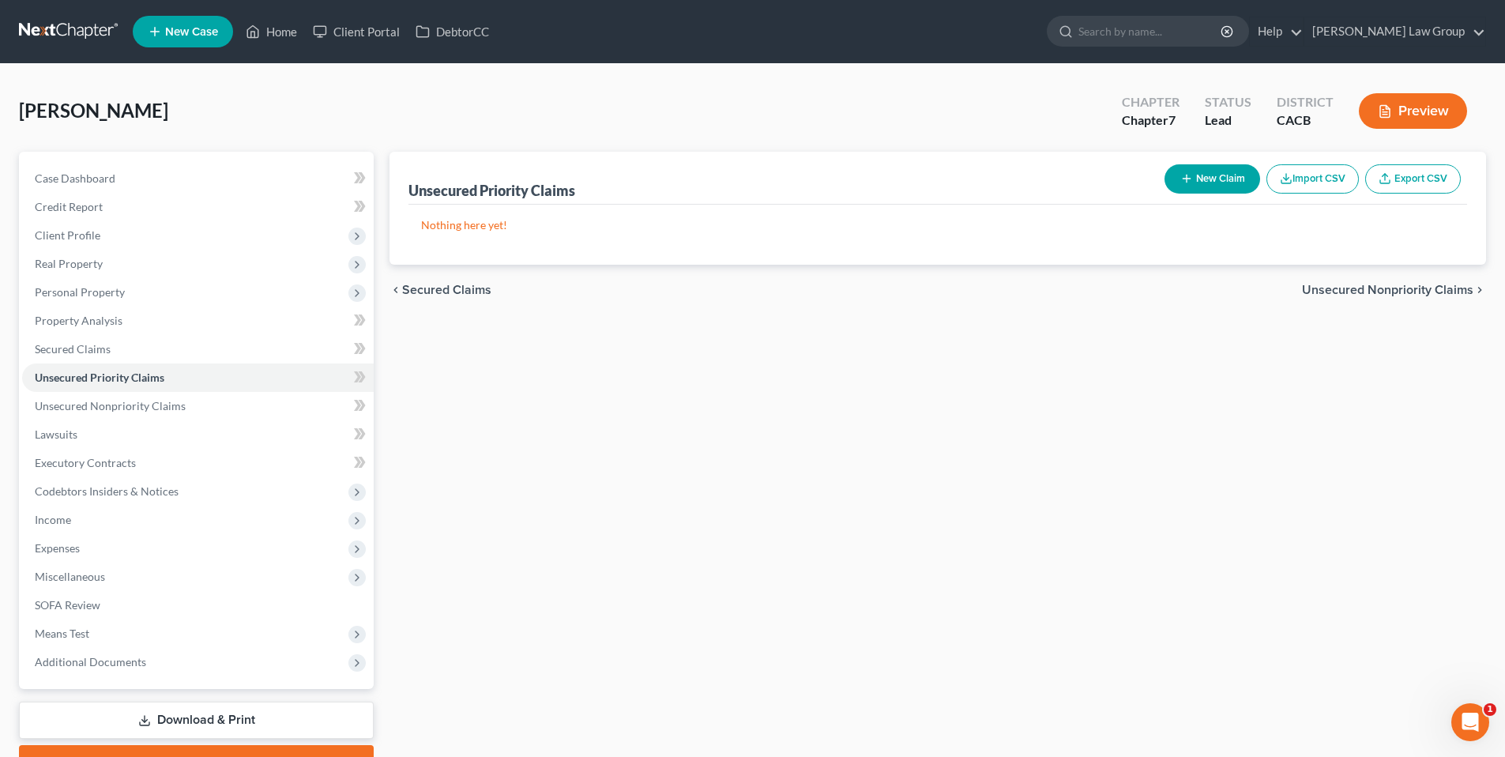
click at [1206, 144] on div "Aparicio, Jocelyn Upgraded Chapter Chapter 7 Status Lead District CACB Preview" at bounding box center [752, 117] width 1467 height 69
